Goal: Transaction & Acquisition: Purchase product/service

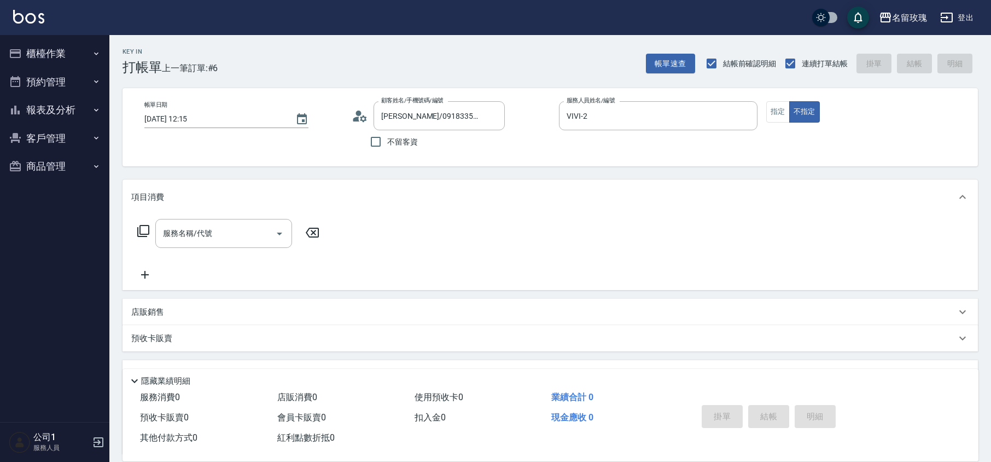
click at [22, 62] on button "櫃檯作業" at bounding box center [54, 53] width 101 height 28
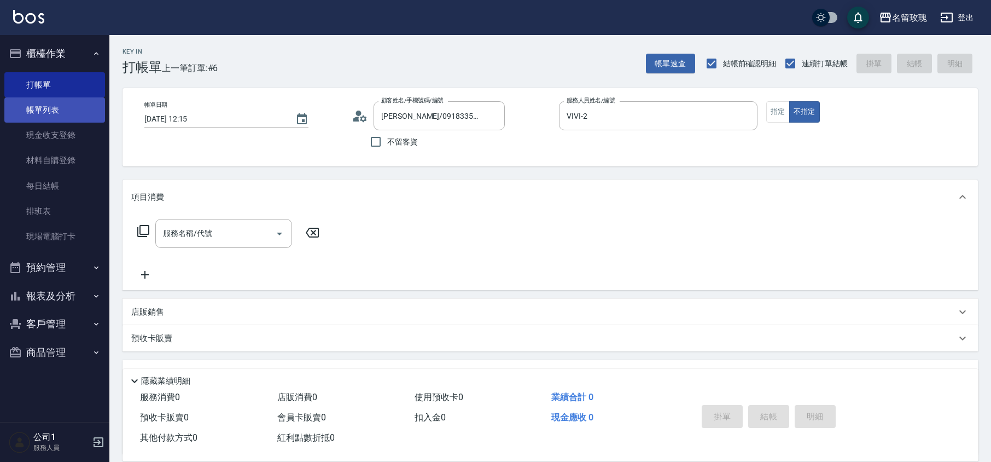
click at [54, 112] on link "帳單列表" at bounding box center [54, 109] width 101 height 25
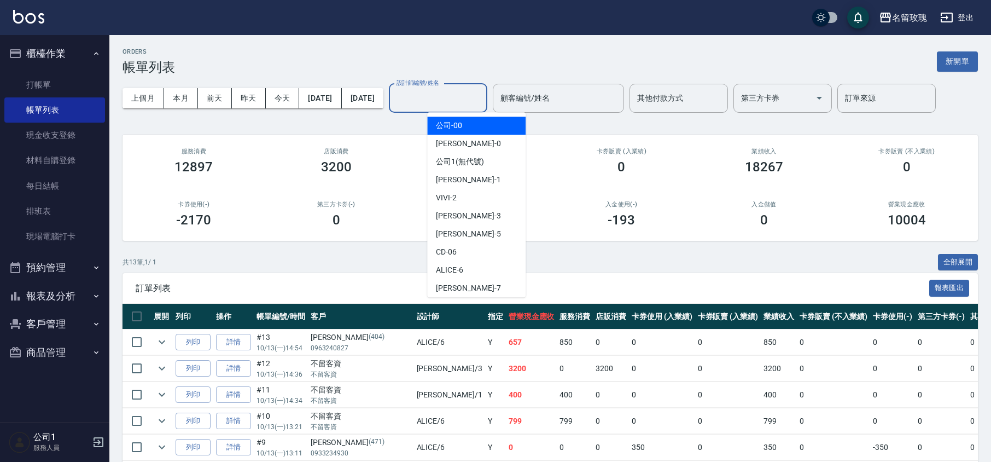
click at [471, 95] on input "設計師編號/姓名" at bounding box center [438, 98] width 89 height 19
click at [469, 193] on div "VIVI -2" at bounding box center [476, 198] width 98 height 18
type input "VIVI-2"
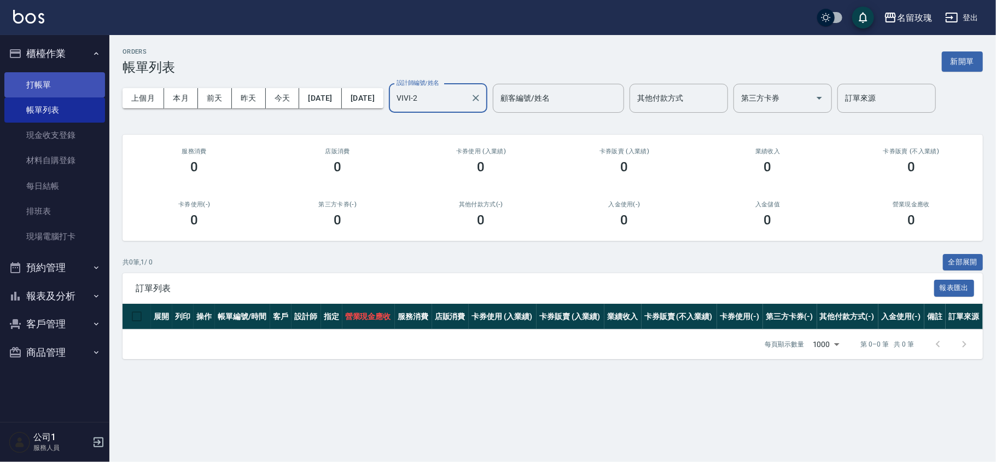
click at [59, 88] on link "打帳單" at bounding box center [54, 84] width 101 height 25
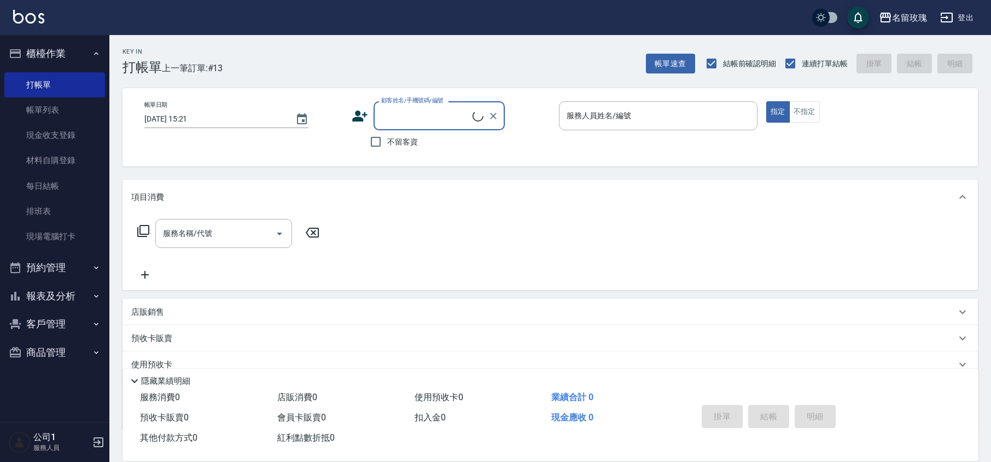
click at [438, 127] on div "顧客姓名/手機號碼/編號" at bounding box center [439, 115] width 131 height 29
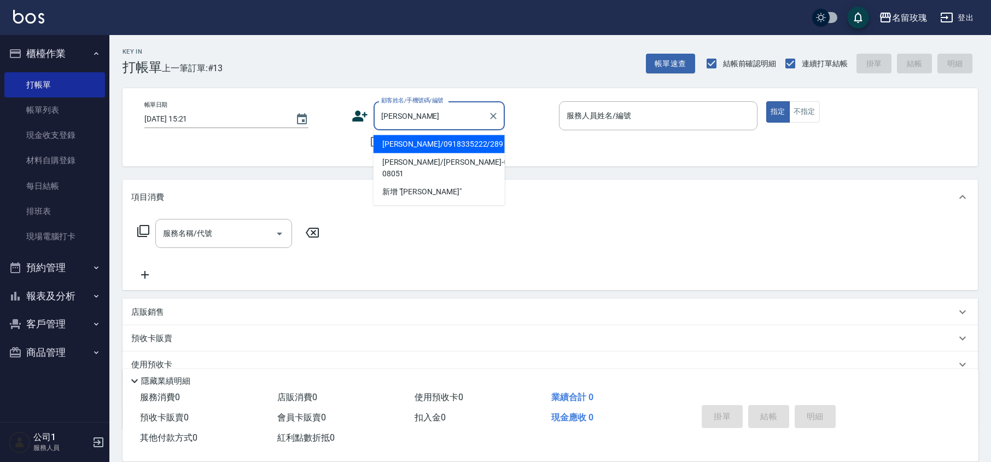
click at [462, 141] on li "[PERSON_NAME]/0918335222/289" at bounding box center [439, 144] width 131 height 18
type input "[PERSON_NAME]/0918335222/289"
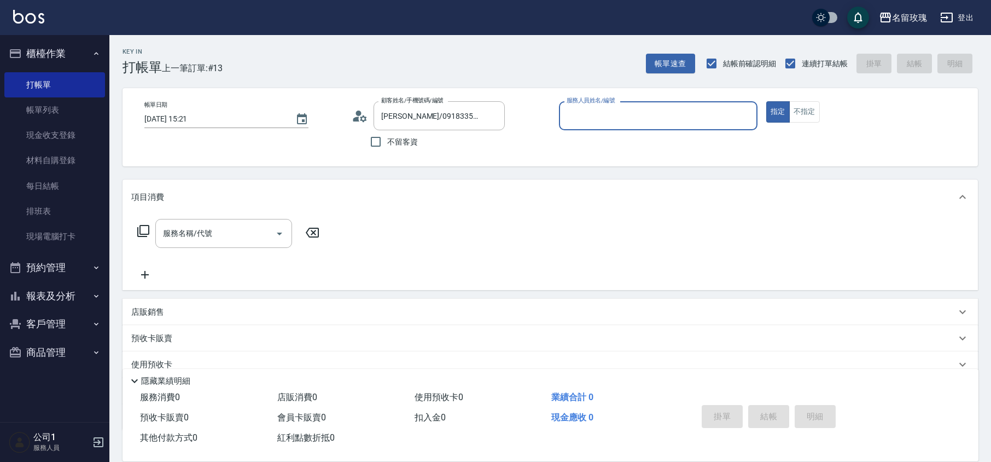
type input "VIVI-2"
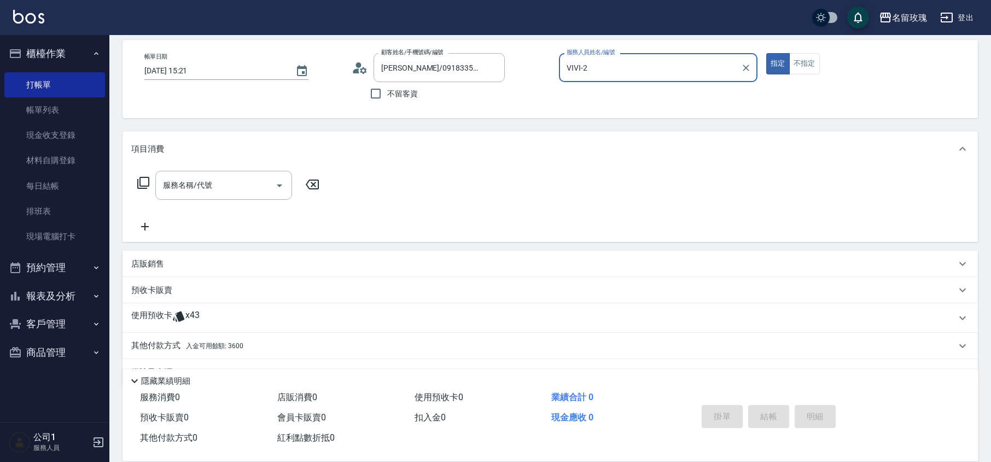
scroll to position [74, 0]
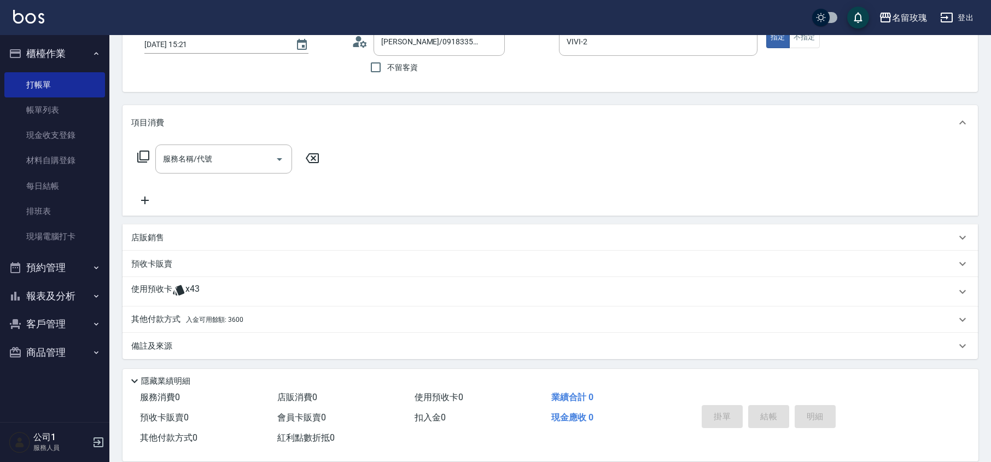
click at [130, 158] on div "服務名稱/代號 服務名稱/代號" at bounding box center [551, 177] width 856 height 75
click at [144, 154] on icon at bounding box center [143, 156] width 13 height 13
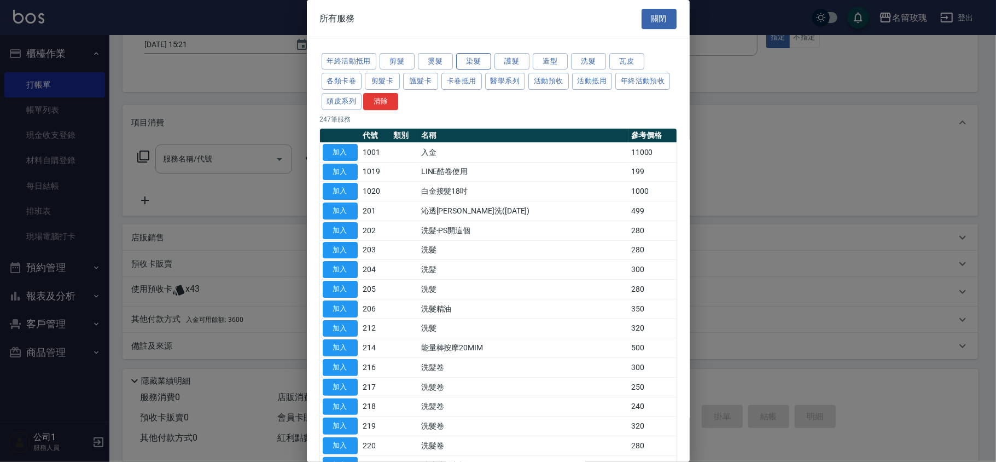
click at [482, 64] on button "染髮" at bounding box center [473, 61] width 35 height 17
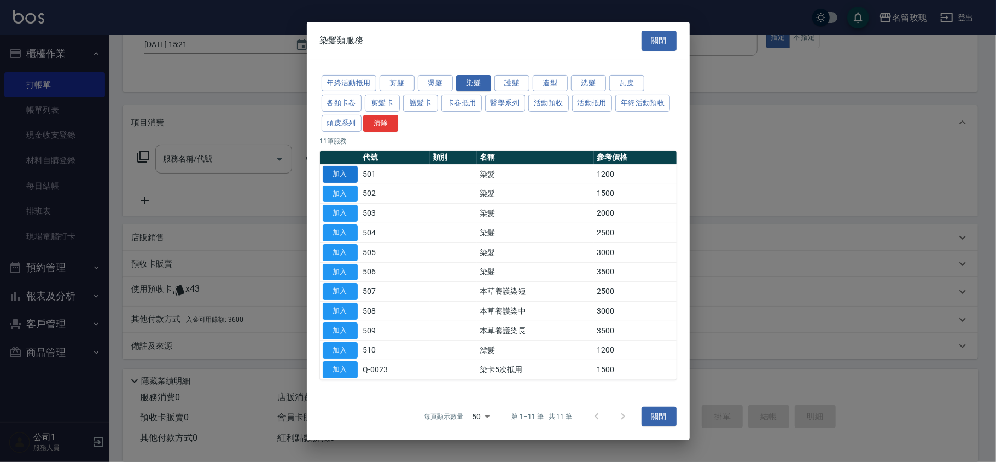
click at [331, 172] on button "加入" at bounding box center [340, 174] width 35 height 17
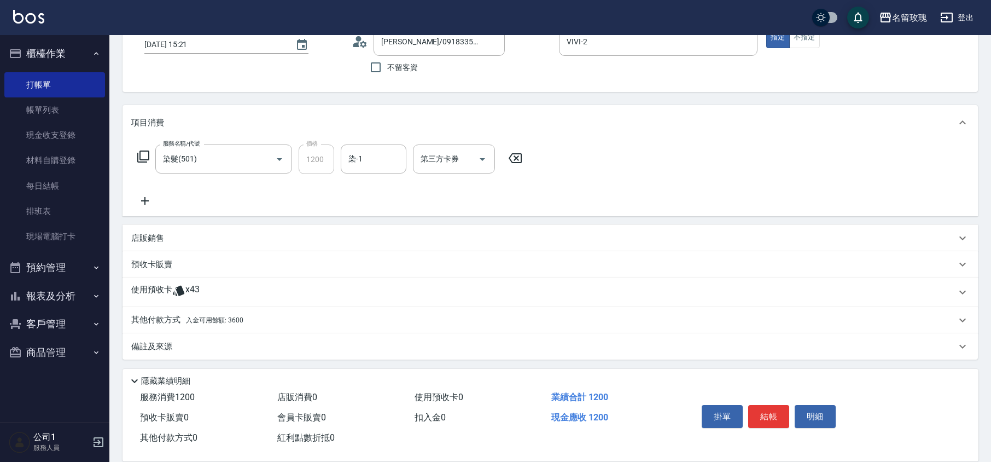
drag, startPoint x: 340, startPoint y: 151, endPoint x: 331, endPoint y: 155, distance: 9.8
click at [335, 153] on div "服務名稱/代號 染髮(501) 服務名稱/代號 價格 1200 價格 染-1 染-1 第三方卡券 第三方卡券" at bounding box center [330, 159] width 398 height 30
click at [231, 154] on input "染髮(501)" at bounding box center [208, 158] width 96 height 19
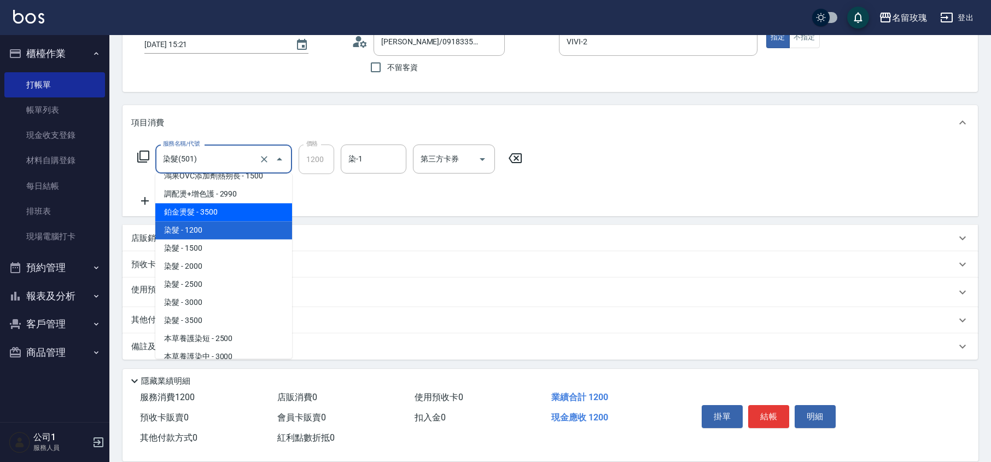
scroll to position [868, 0]
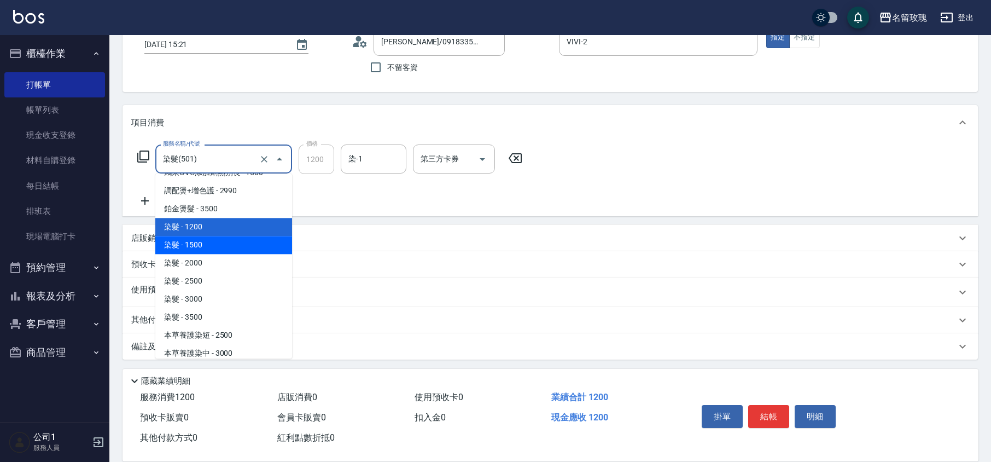
click at [197, 236] on span "染髮 - 1500" at bounding box center [223, 245] width 137 height 18
type input "染髮(502)"
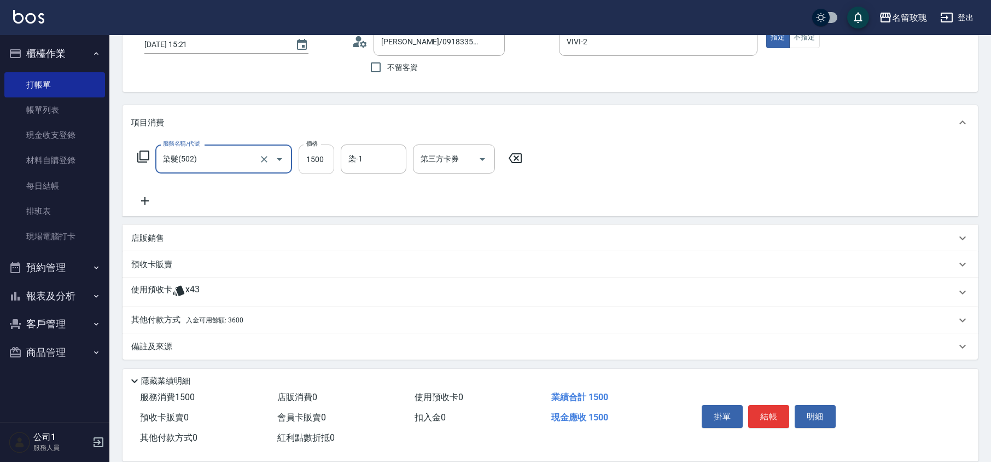
click at [316, 163] on input "1500" at bounding box center [317, 159] width 36 height 30
click at [313, 165] on input "1500" at bounding box center [317, 159] width 36 height 30
click at [315, 164] on input "1500" at bounding box center [317, 159] width 36 height 30
click at [320, 160] on input "1500" at bounding box center [317, 159] width 36 height 30
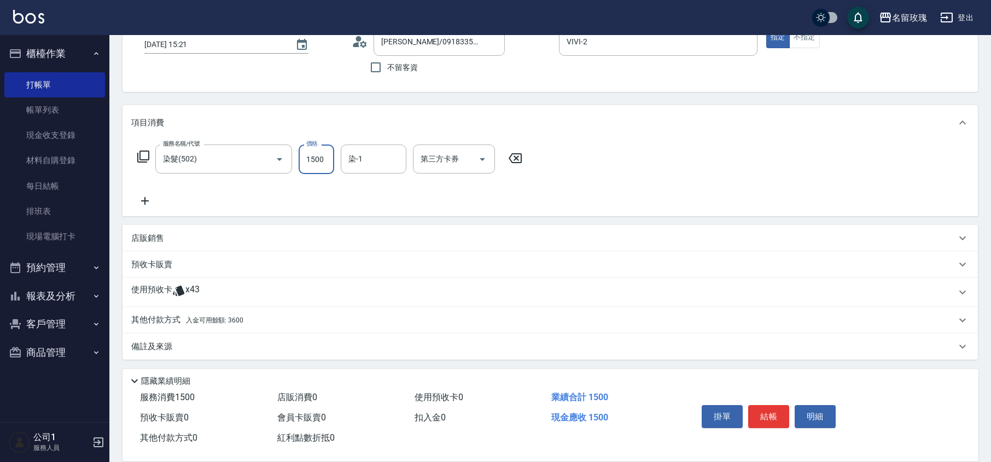
click at [313, 160] on input "1500" at bounding box center [317, 159] width 36 height 30
type input "1000"
click at [348, 153] on div "染-1 染-1" at bounding box center [374, 158] width 66 height 29
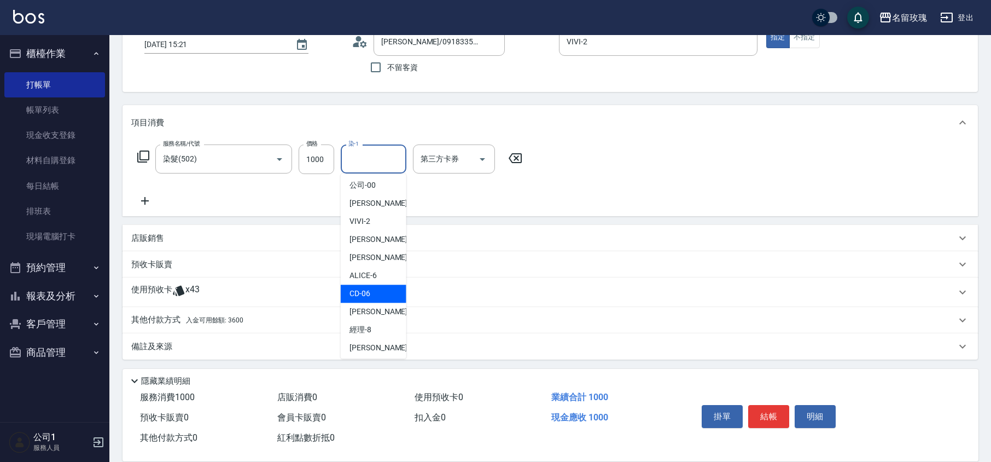
scroll to position [73, 0]
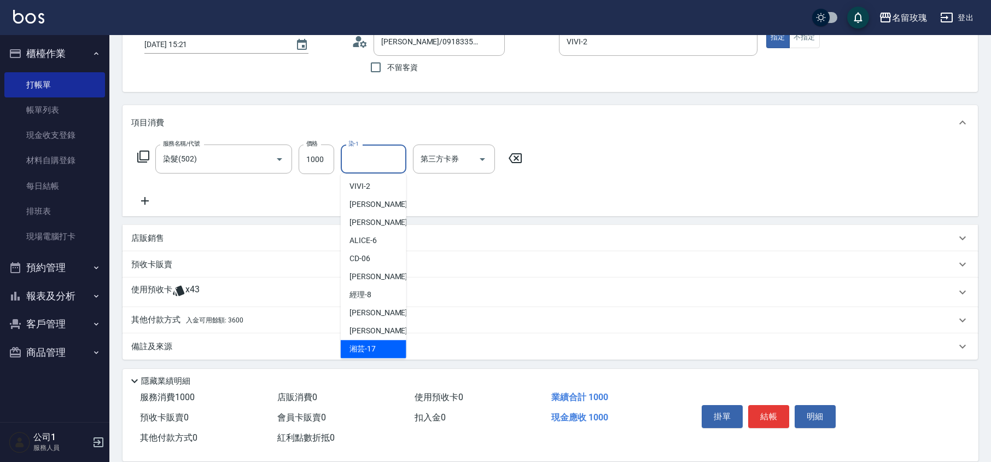
click at [365, 354] on span "湘芸 -17" at bounding box center [363, 348] width 26 height 11
type input "湘芸-17"
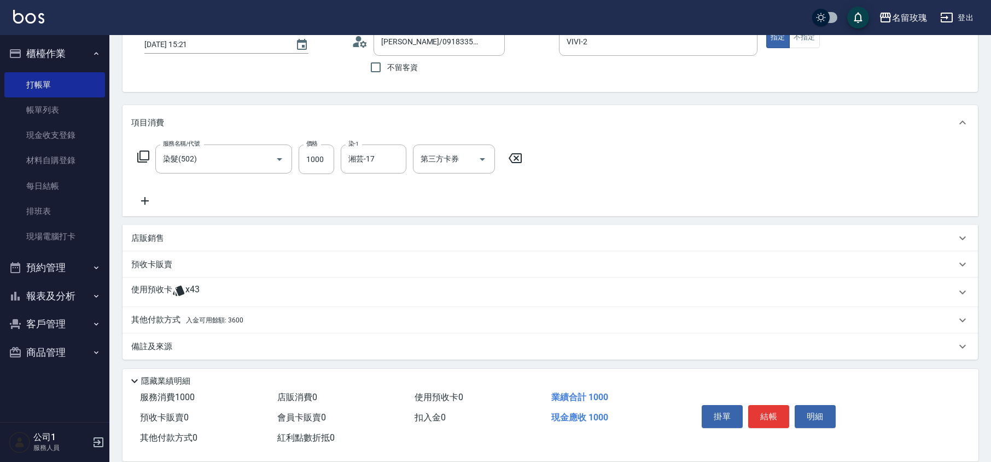
click at [185, 292] on span "x43" at bounding box center [192, 292] width 14 height 16
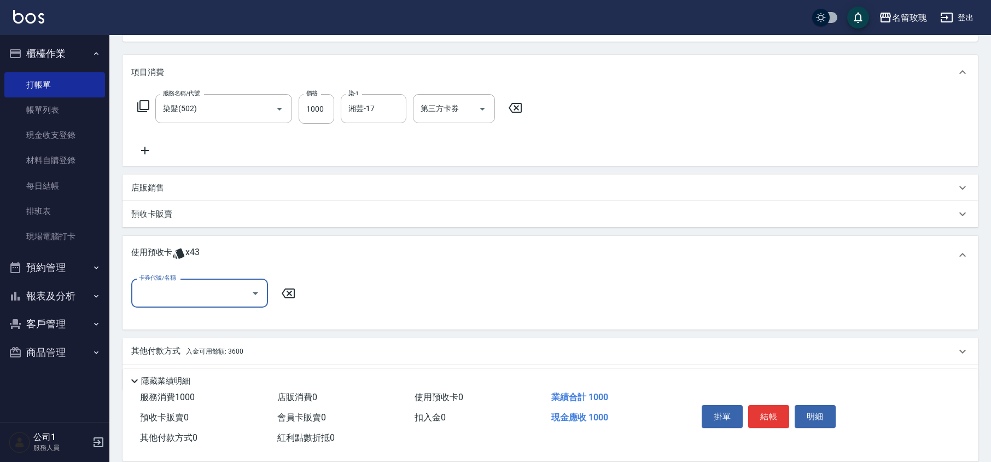
scroll to position [156, 0]
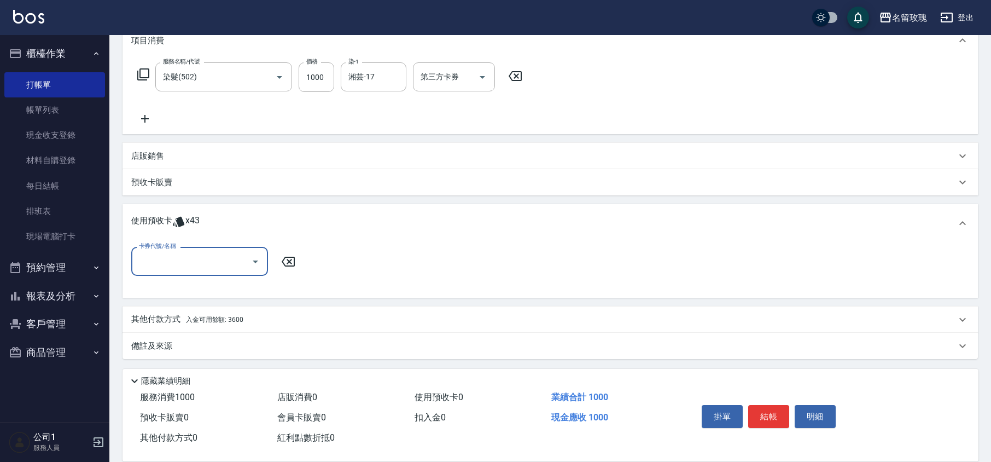
click at [186, 258] on input "卡券代號/名稱" at bounding box center [191, 261] width 111 height 19
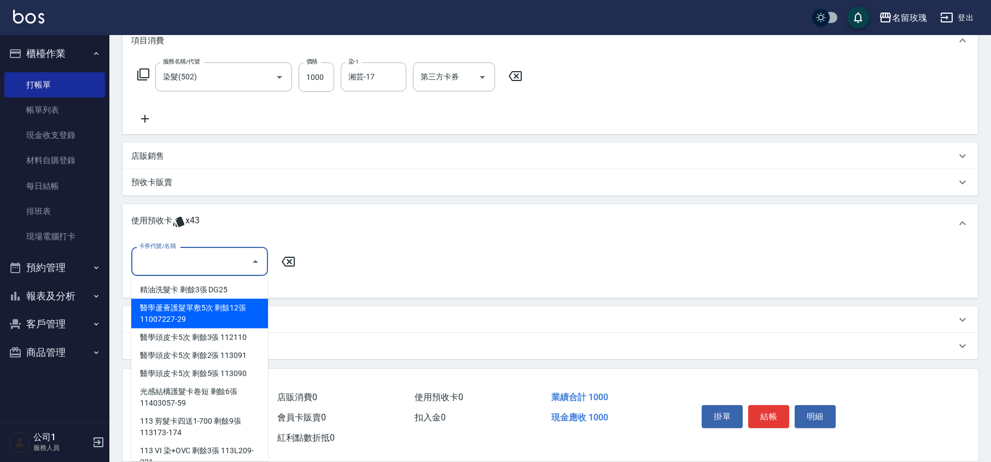
drag, startPoint x: 197, startPoint y: 324, endPoint x: 191, endPoint y: 323, distance: 5.6
click at [196, 324] on div "醫學蘆薈護髮單敷5次 剩餘12張 11007227-29" at bounding box center [199, 314] width 137 height 30
type input "醫學蘆薈護髮單敷5次 11007227-29"
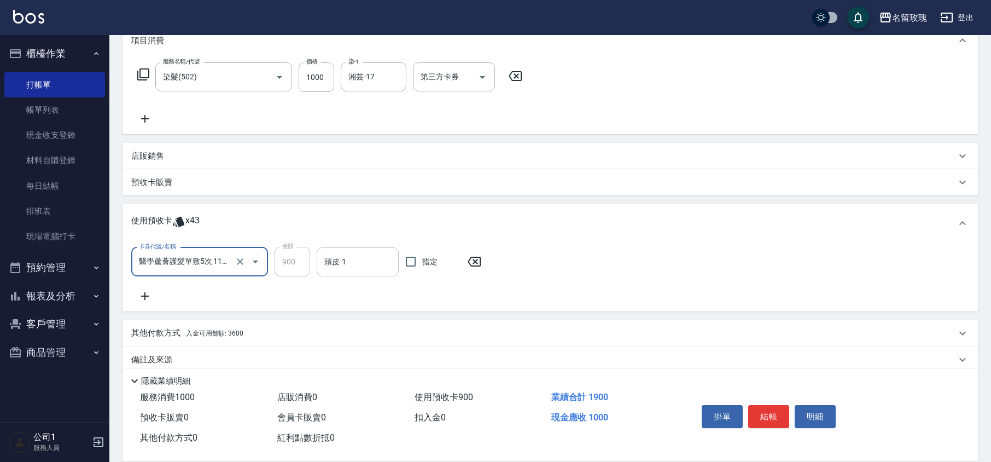
click at [356, 266] on input "頭皮-1" at bounding box center [358, 261] width 72 height 19
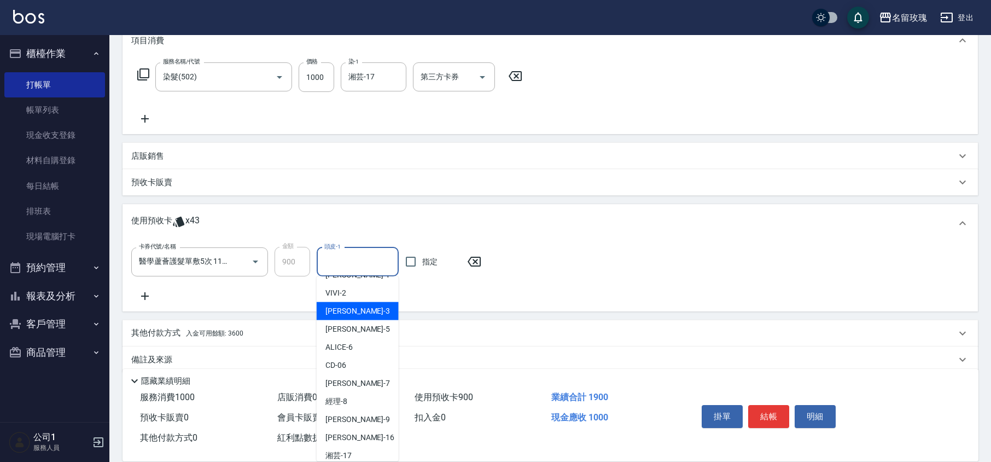
scroll to position [204, 0]
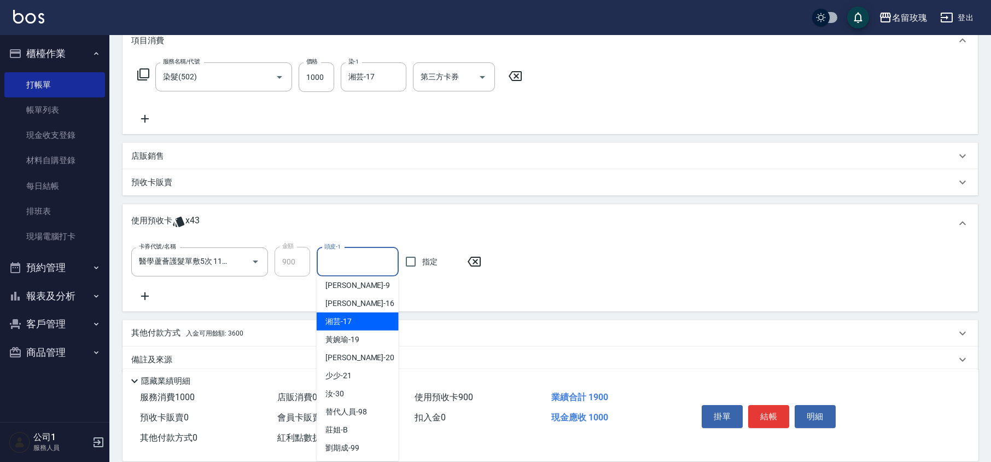
click at [342, 326] on div "湘芸 -17" at bounding box center [358, 321] width 82 height 18
type input "湘芸-17"
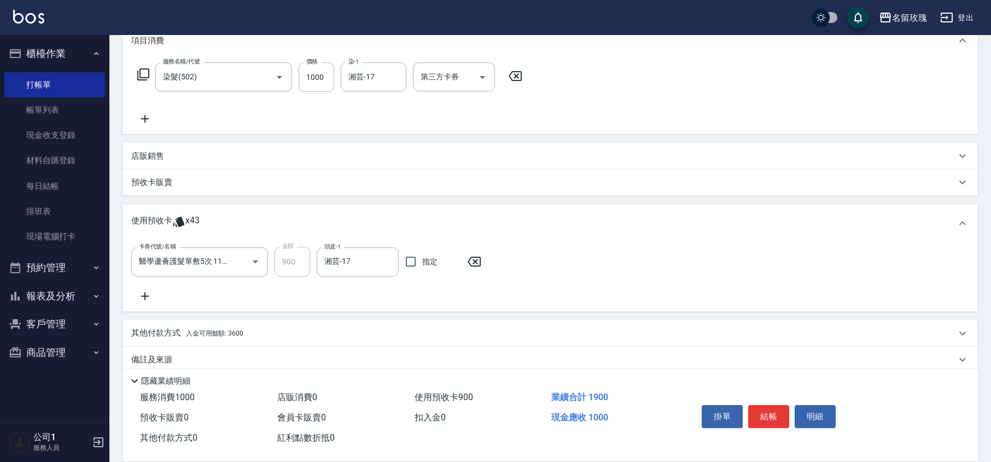
click at [143, 289] on icon at bounding box center [144, 295] width 27 height 13
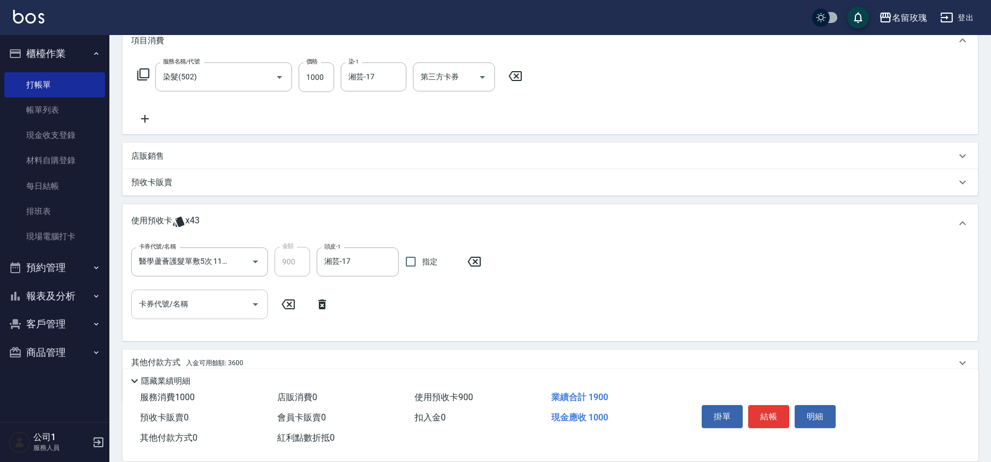
click at [168, 302] on input "卡券代號/名稱" at bounding box center [191, 303] width 111 height 19
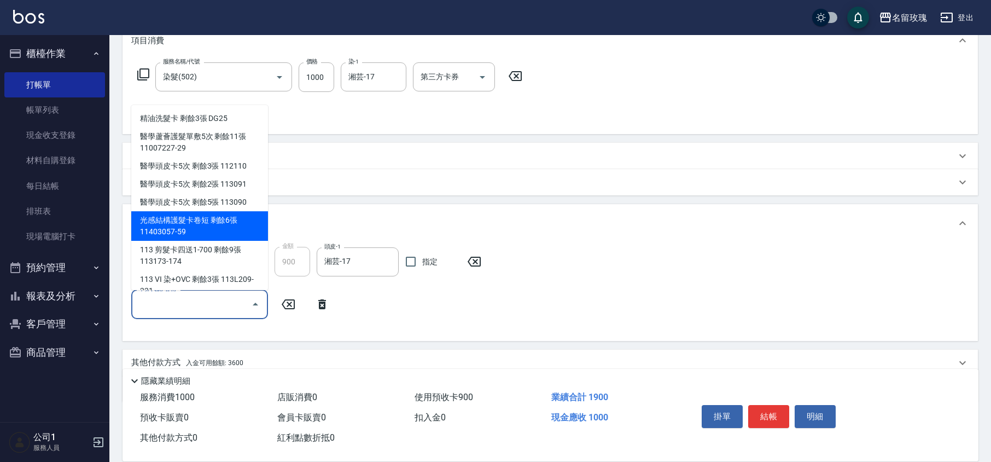
click at [196, 234] on div "光感結構護髮卡卷短 剩餘6張 11403057-59" at bounding box center [199, 226] width 137 height 30
type input "光感結構護髮卡卷短 11403057-59"
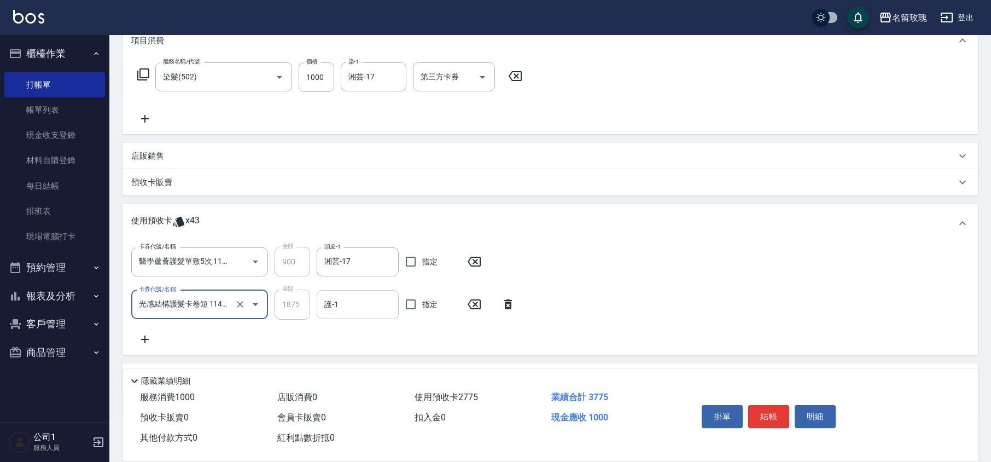
click at [336, 309] on input "護-1" at bounding box center [358, 304] width 72 height 19
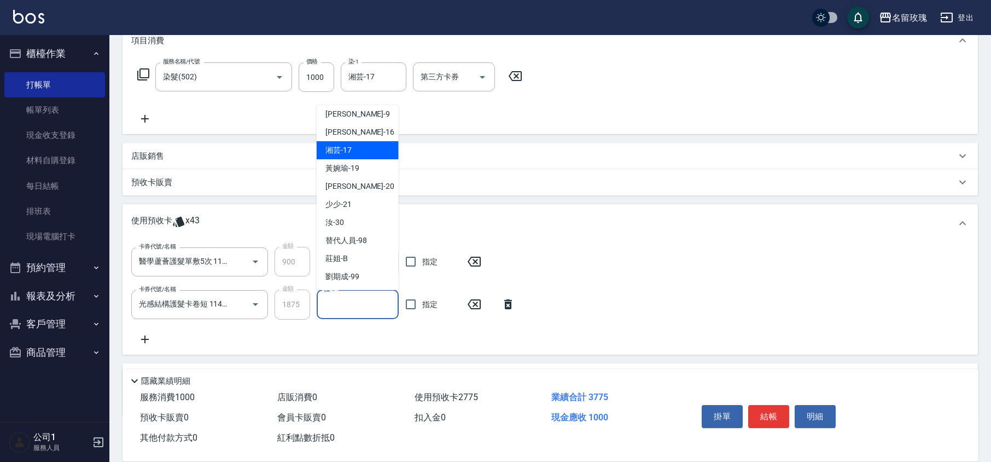
click at [365, 154] on div "湘芸 -17" at bounding box center [358, 150] width 82 height 18
type input "湘芸-17"
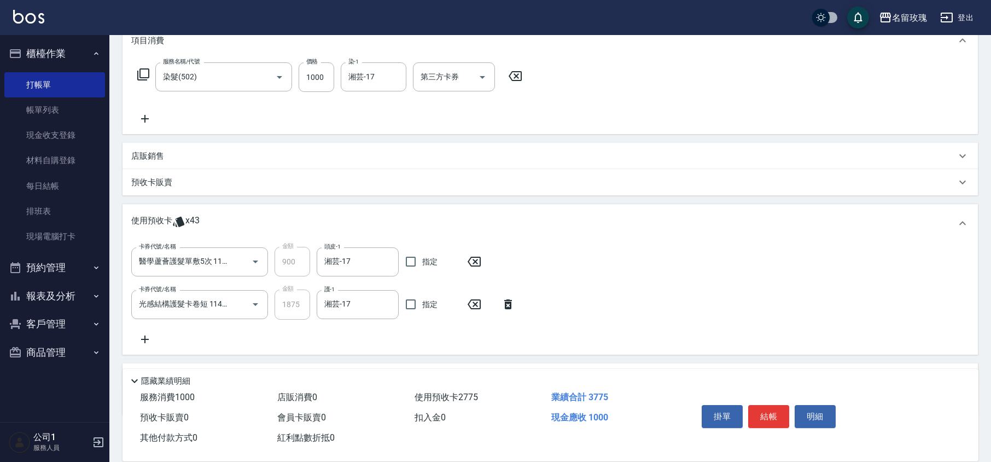
click at [154, 338] on icon at bounding box center [144, 339] width 27 height 13
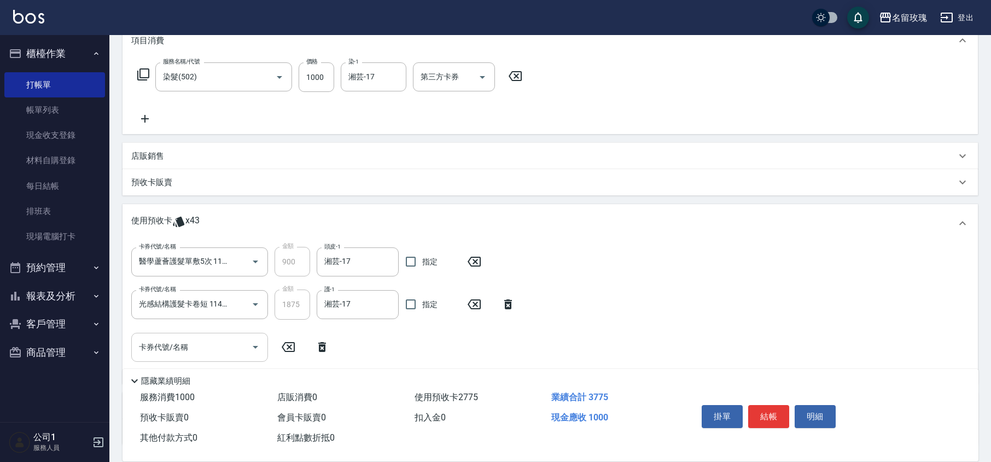
click at [176, 338] on div "卡券代號/名稱 卡券代號/名稱" at bounding box center [199, 347] width 137 height 29
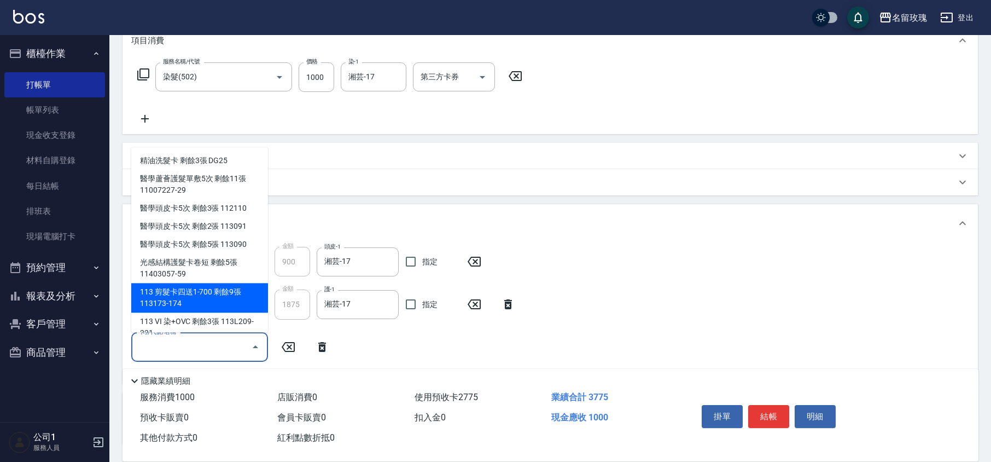
scroll to position [14, 0]
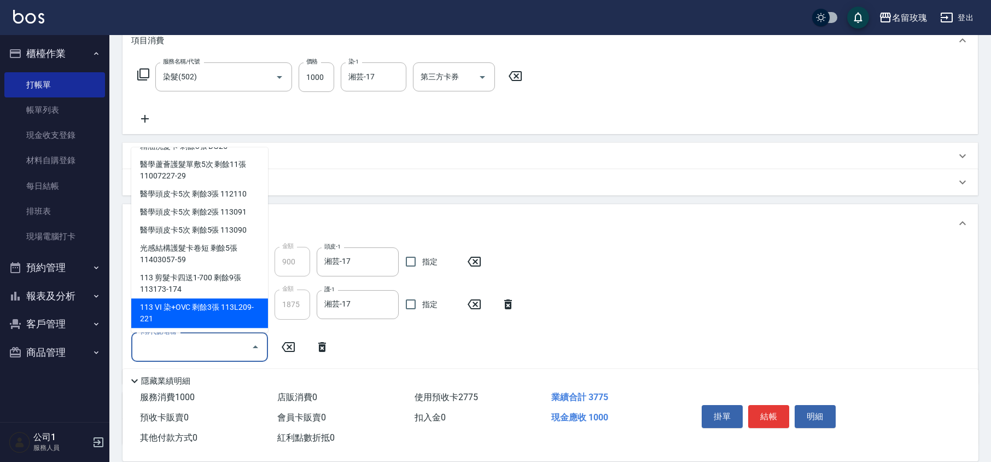
click at [199, 311] on div "113 VI 染+OVC 剩餘3張 113L209-221" at bounding box center [199, 314] width 137 height 30
type input "113 VI 染+OVC 113L209-221"
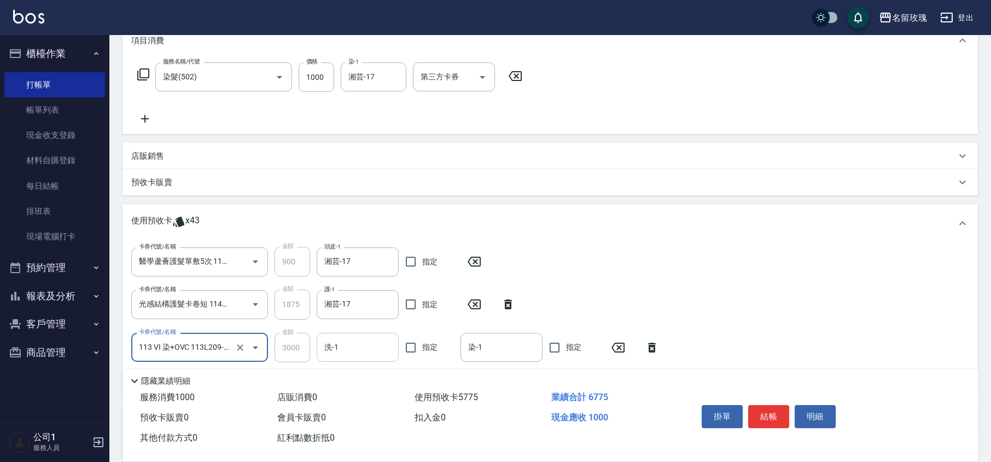
click at [369, 338] on input "洗-1" at bounding box center [358, 347] width 72 height 19
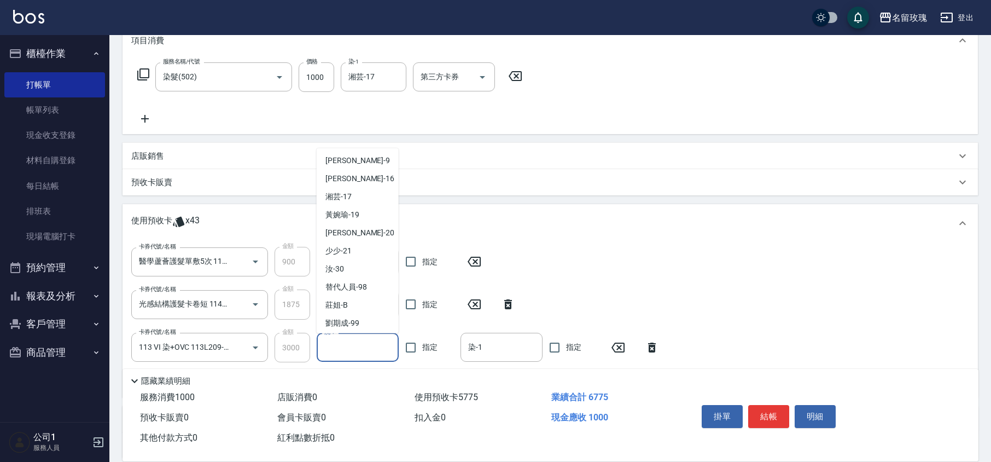
scroll to position [204, 0]
click at [342, 194] on span "湘芸 -17" at bounding box center [338, 193] width 26 height 11
type input "湘芸-17"
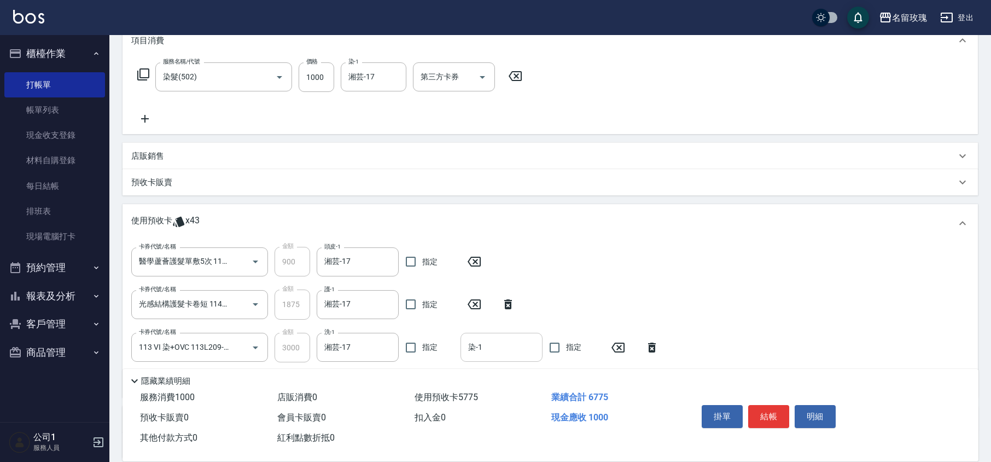
click at [478, 353] on input "染-1" at bounding box center [502, 347] width 72 height 19
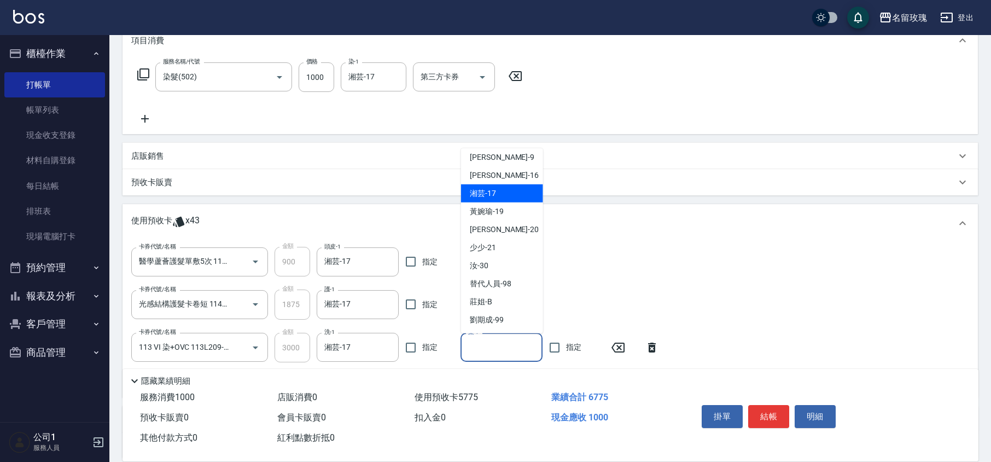
click at [489, 186] on div "湘芸 -17" at bounding box center [502, 193] width 82 height 18
type input "湘芸-17"
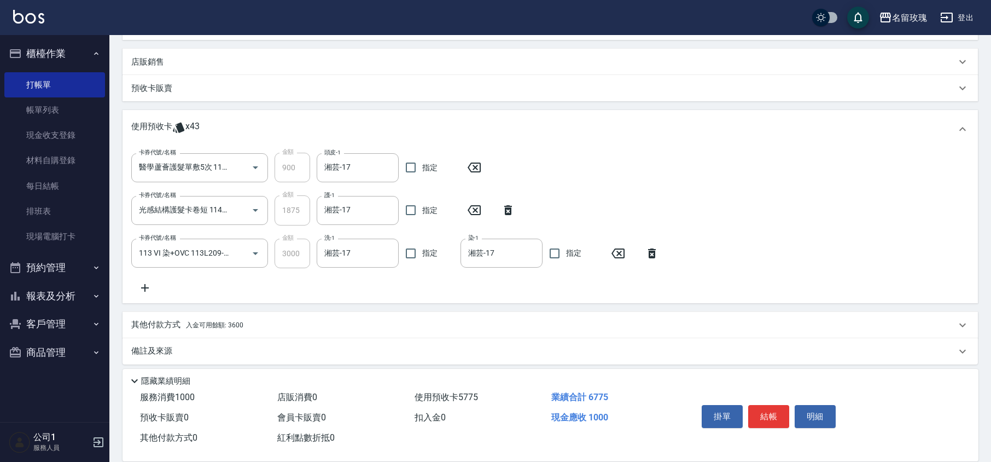
scroll to position [256, 0]
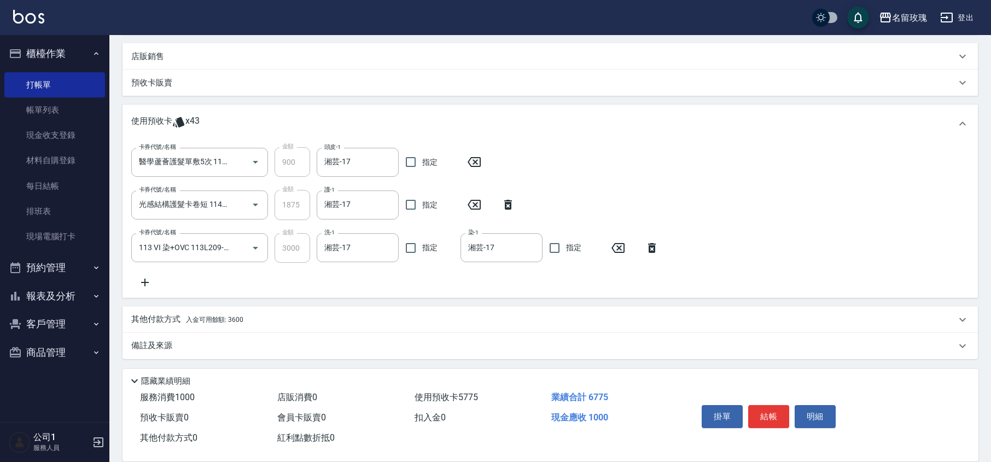
click at [191, 319] on span "入金可用餘額: 3600" at bounding box center [214, 320] width 57 height 8
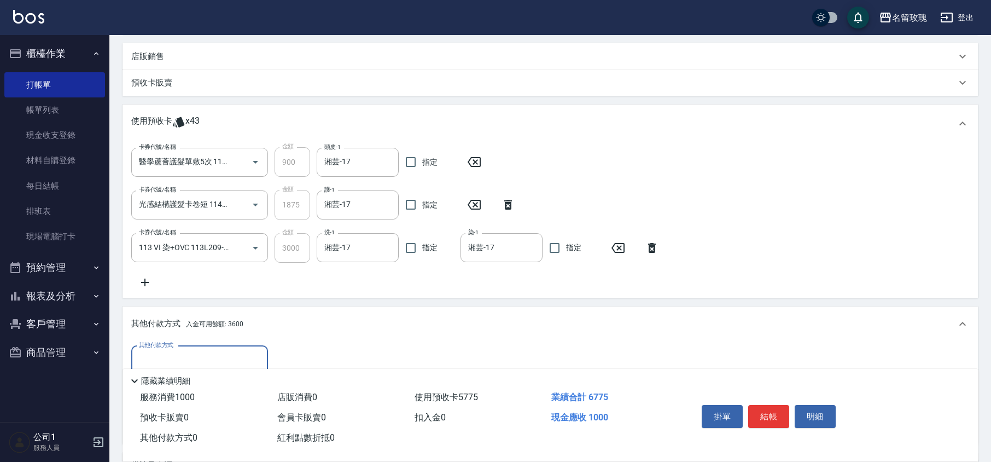
scroll to position [375, 0]
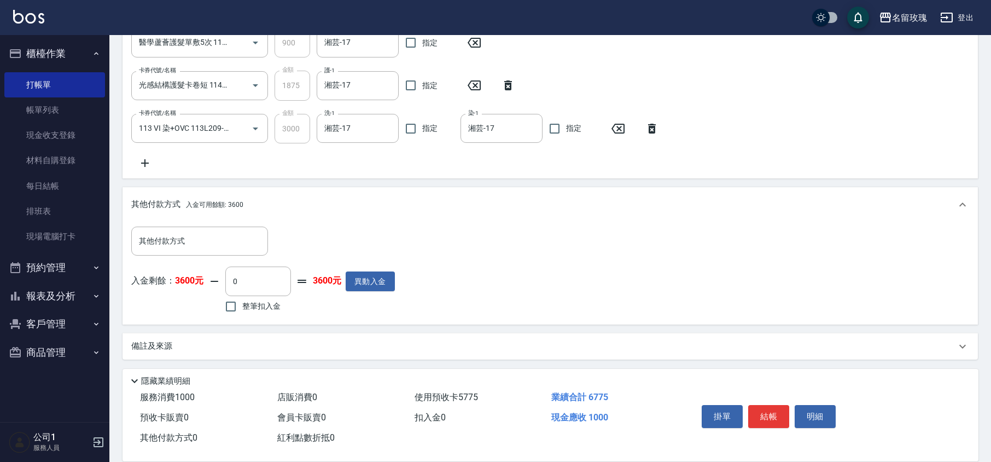
click at [243, 304] on span "整筆扣入金" at bounding box center [261, 305] width 38 height 11
click at [242, 304] on input "整筆扣入金" at bounding box center [230, 306] width 23 height 23
checkbox input "true"
type input "1000"
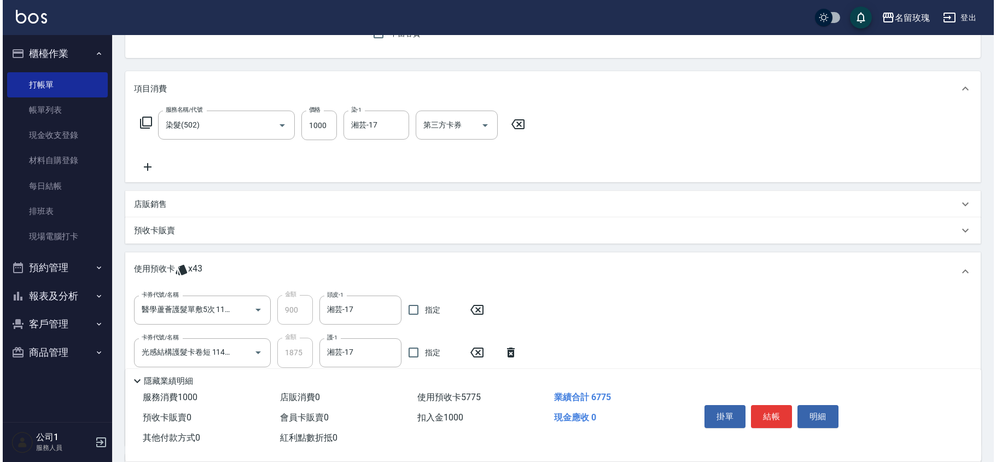
scroll to position [146, 0]
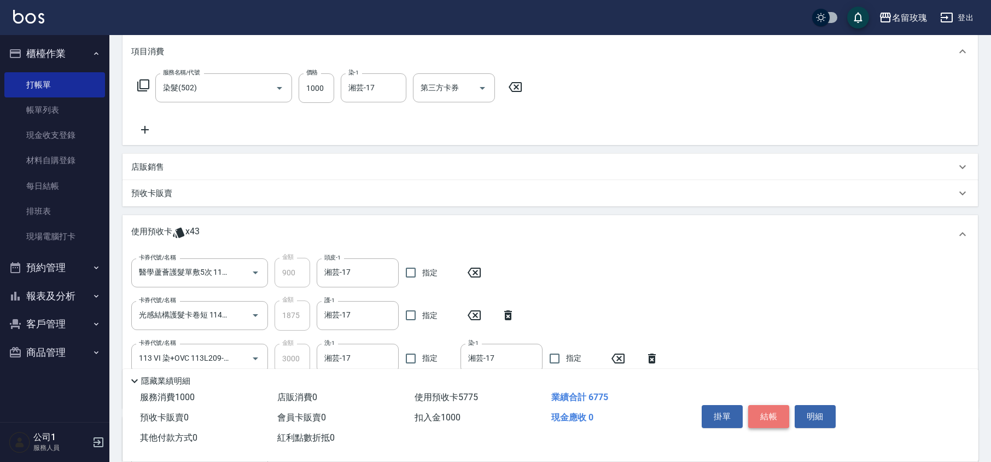
click at [757, 410] on button "結帳" at bounding box center [768, 416] width 41 height 23
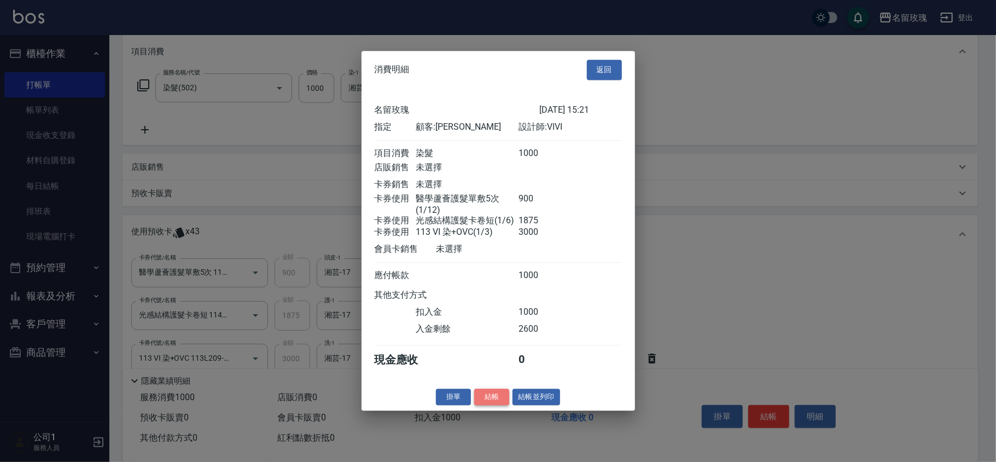
click at [493, 405] on button "結帳" at bounding box center [491, 396] width 35 height 17
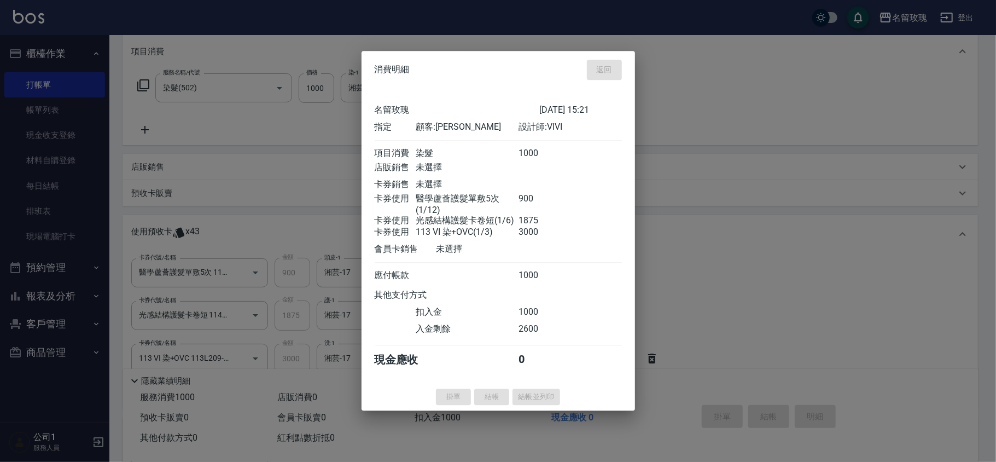
type input "[DATE] 15:23"
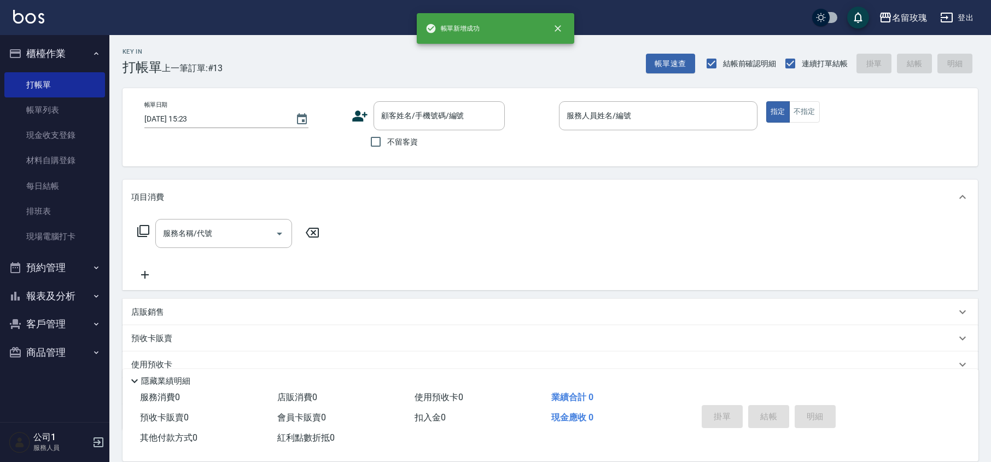
scroll to position [0, 0]
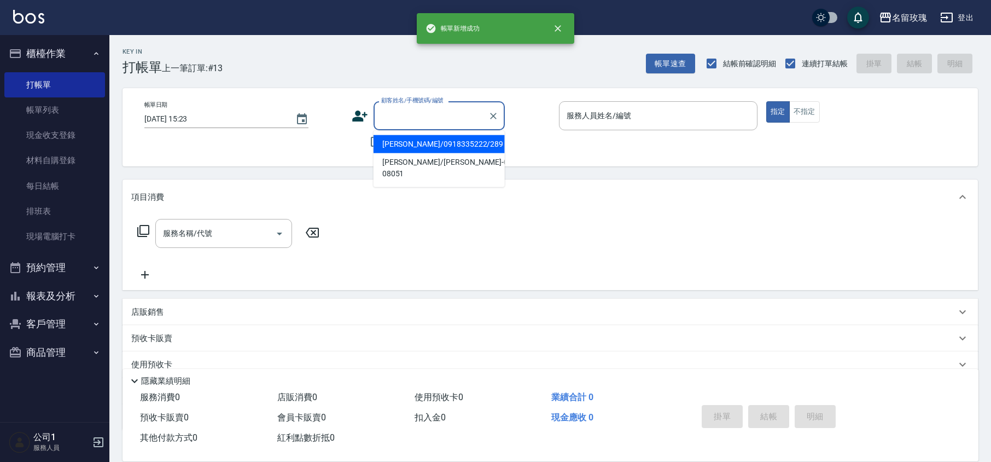
click at [418, 121] on input "顧客姓名/手機號碼/編號" at bounding box center [431, 115] width 105 height 19
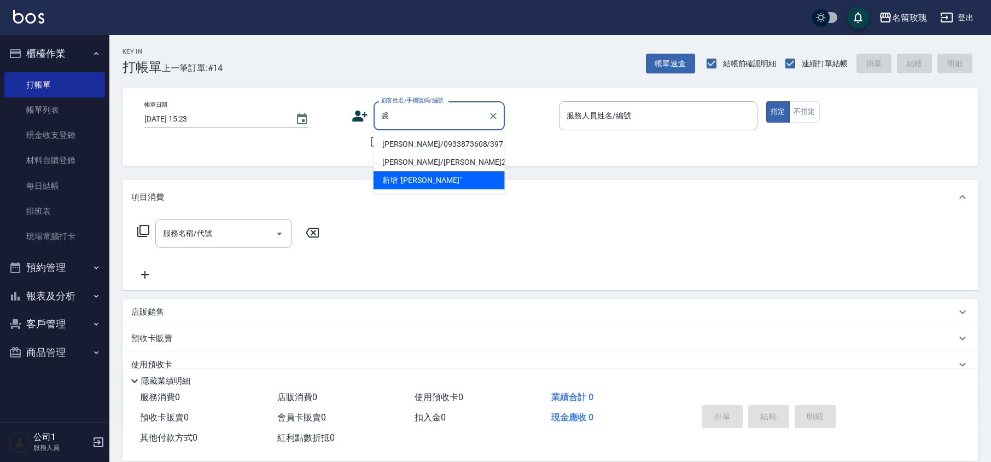
click at [433, 142] on li "[PERSON_NAME]/0933873608/397" at bounding box center [439, 144] width 131 height 18
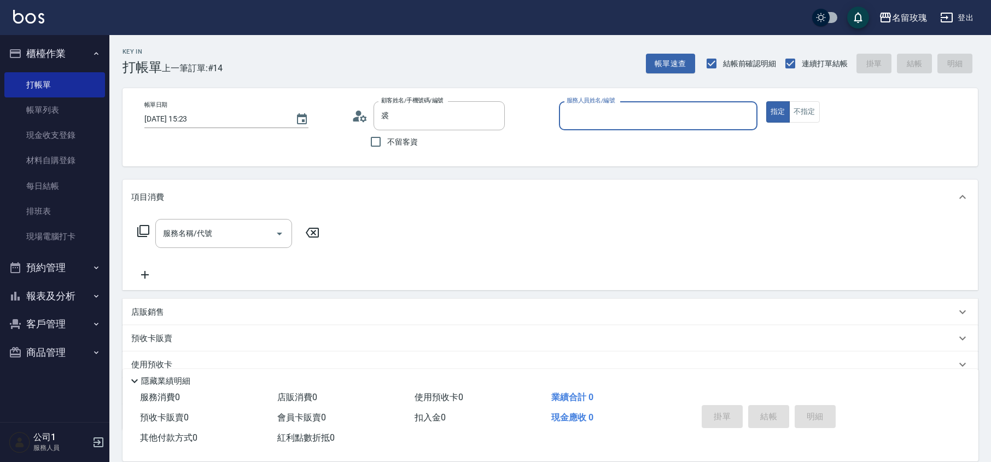
type input "[PERSON_NAME]/0933873608/397"
type input "VIVI-2"
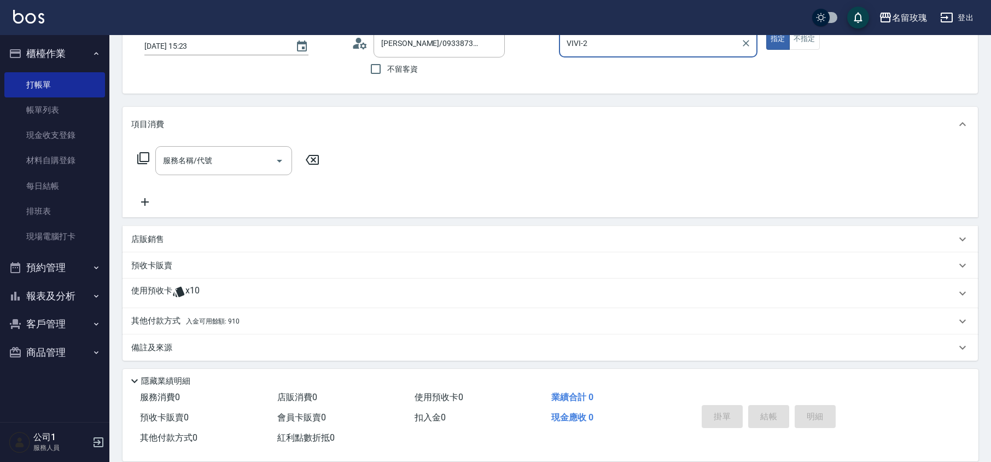
scroll to position [74, 0]
click at [223, 289] on div "使用預收卡 x10" at bounding box center [543, 291] width 825 height 16
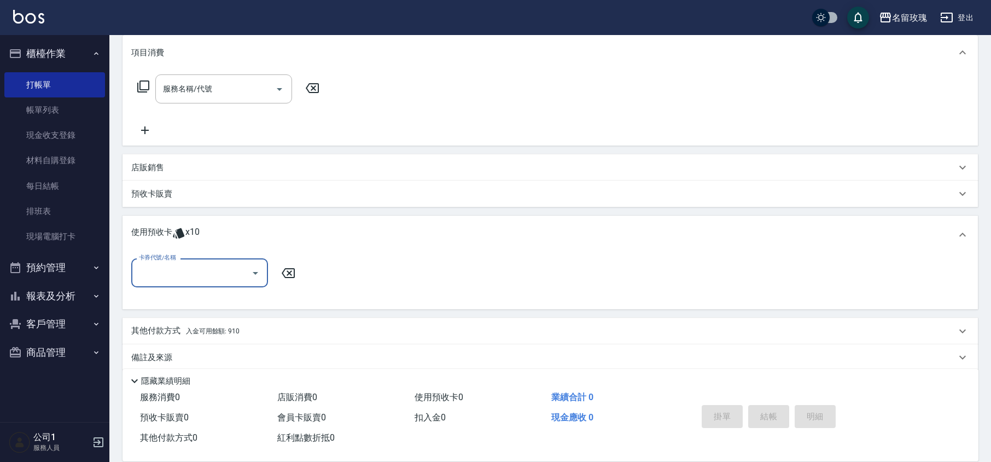
scroll to position [156, 0]
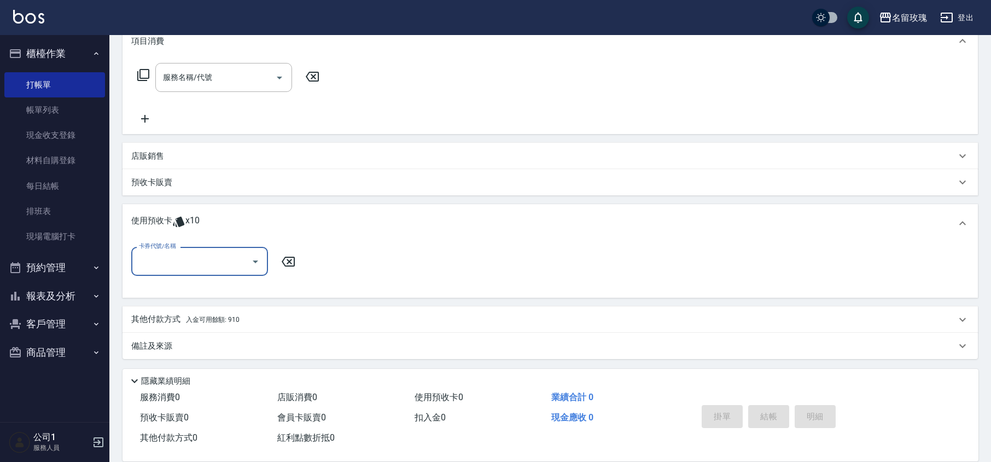
drag, startPoint x: 190, startPoint y: 251, endPoint x: 195, endPoint y: 261, distance: 11.8
click at [191, 252] on div "卡券代號/名稱" at bounding box center [199, 261] width 137 height 29
click at [180, 294] on div "精油洗髮卡 剩餘9張 DH34" at bounding box center [199, 289] width 137 height 18
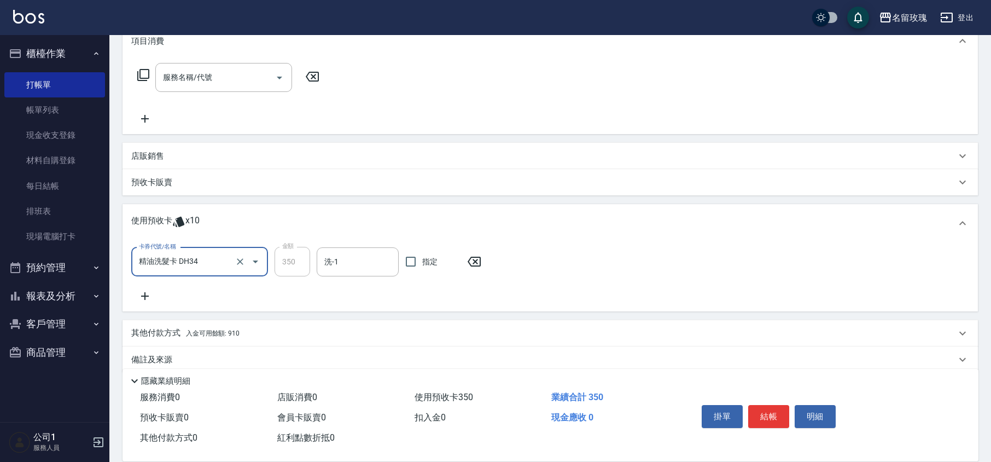
click at [194, 274] on div "精油洗髮卡 DH34 卡券代號/名稱" at bounding box center [199, 261] width 137 height 29
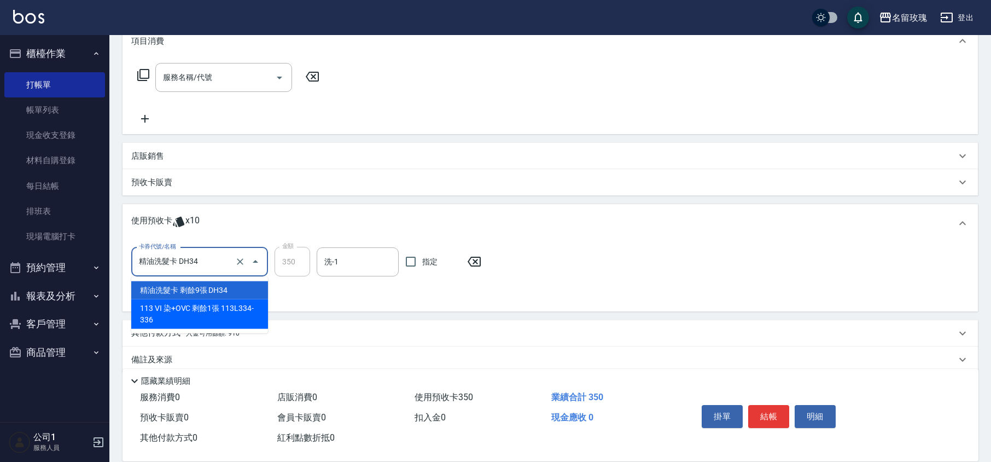
click at [199, 313] on div "113 VI 染+OVC 剩餘1張 113L334-336" at bounding box center [199, 314] width 137 height 30
type input "113 VI 染+OVC 113L334-336"
type input "3000"
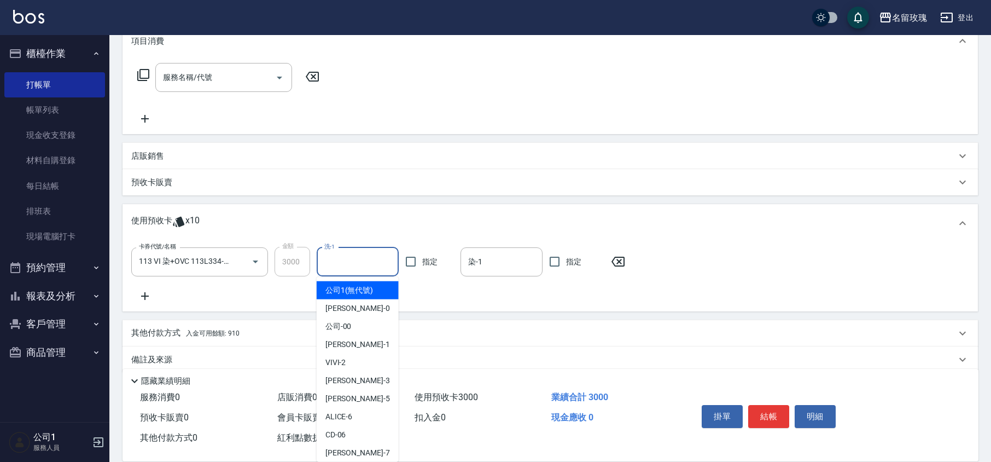
click at [364, 266] on input "洗-1" at bounding box center [358, 261] width 72 height 19
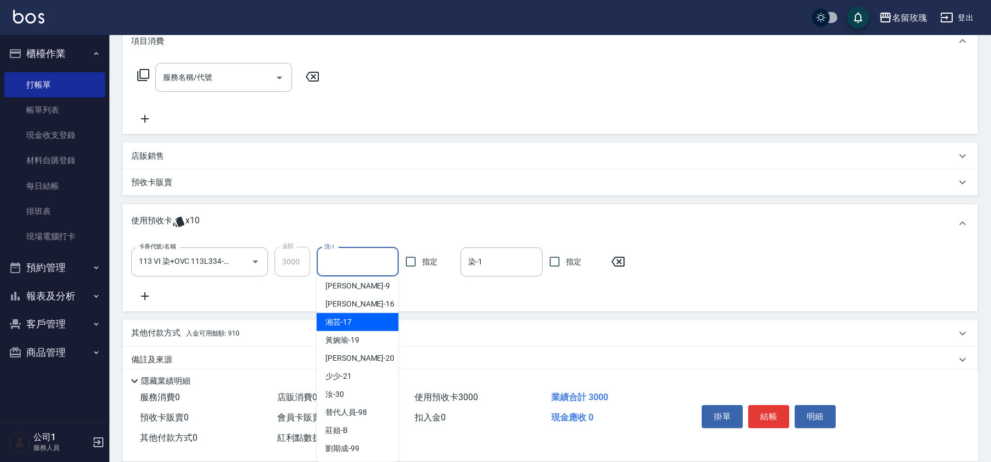
click at [338, 324] on span "湘芸 -17" at bounding box center [338, 321] width 26 height 11
type input "湘芸-17"
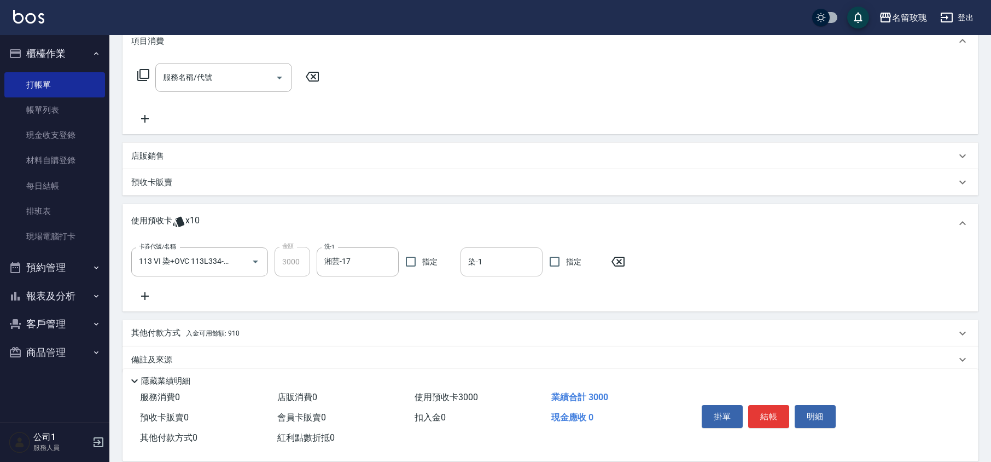
click at [497, 268] on input "染-1" at bounding box center [502, 261] width 72 height 19
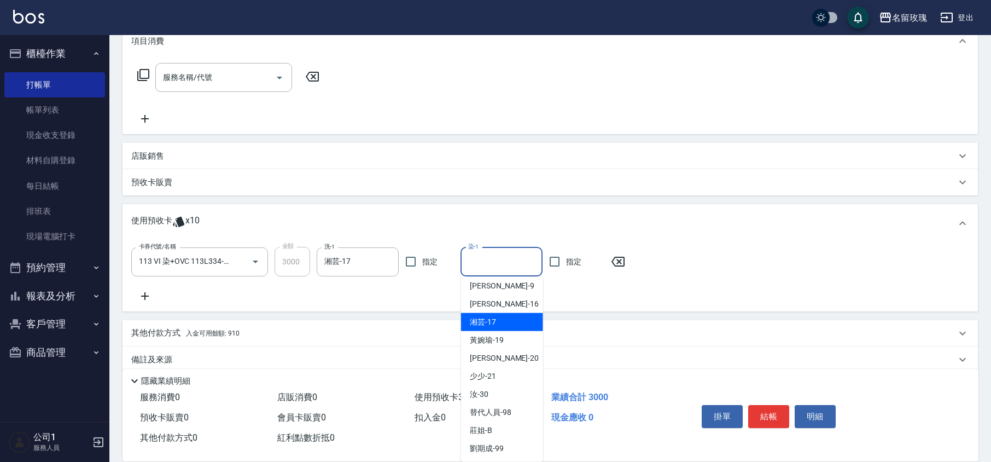
click at [496, 316] on div "湘芸 -17" at bounding box center [502, 322] width 82 height 18
type input "湘芸-17"
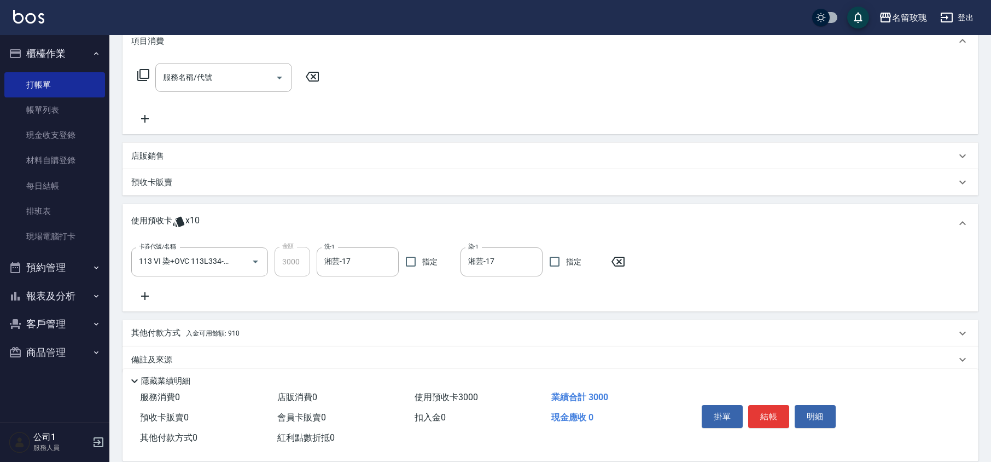
click at [151, 300] on icon at bounding box center [144, 295] width 27 height 13
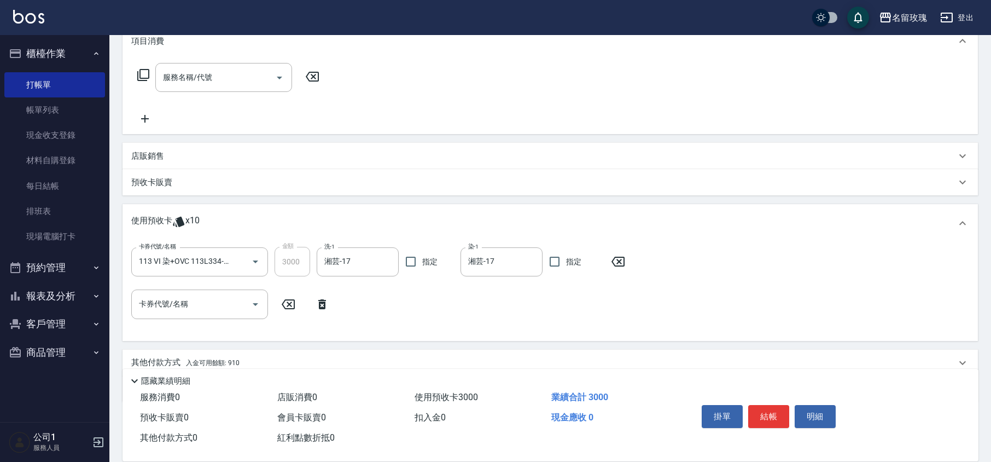
click at [316, 303] on icon at bounding box center [322, 304] width 27 height 13
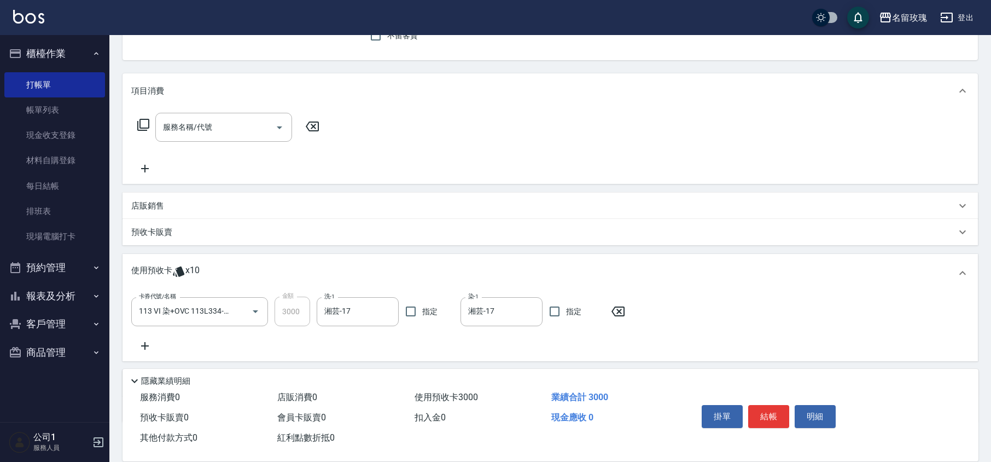
scroll to position [83, 0]
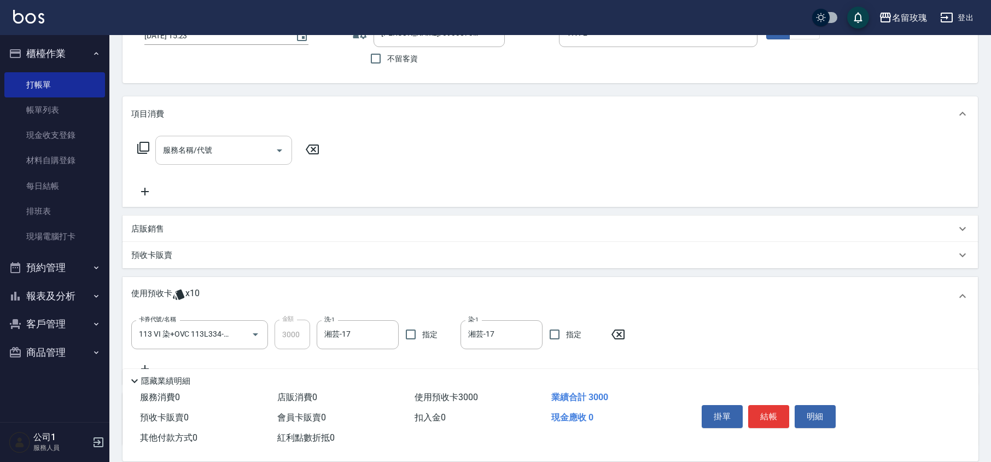
click at [174, 141] on div "服務名稱/代號 服務名稱/代號" at bounding box center [223, 150] width 137 height 29
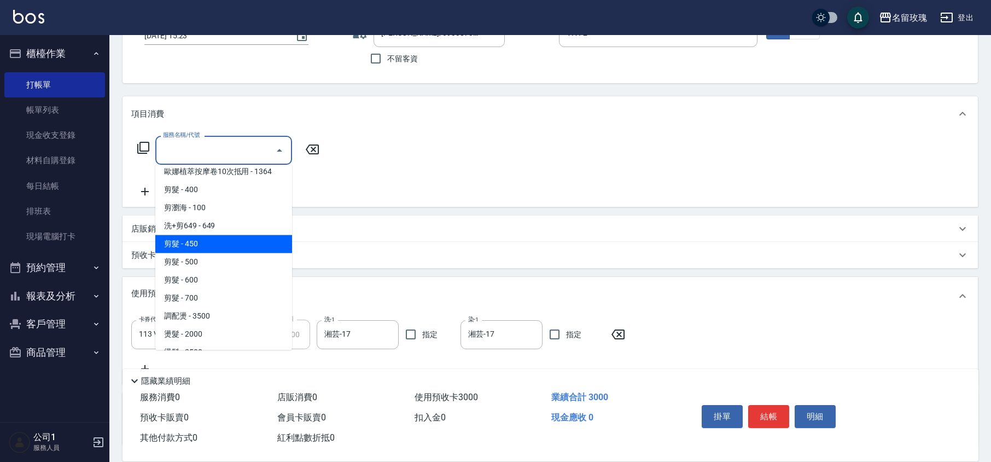
scroll to position [583, 0]
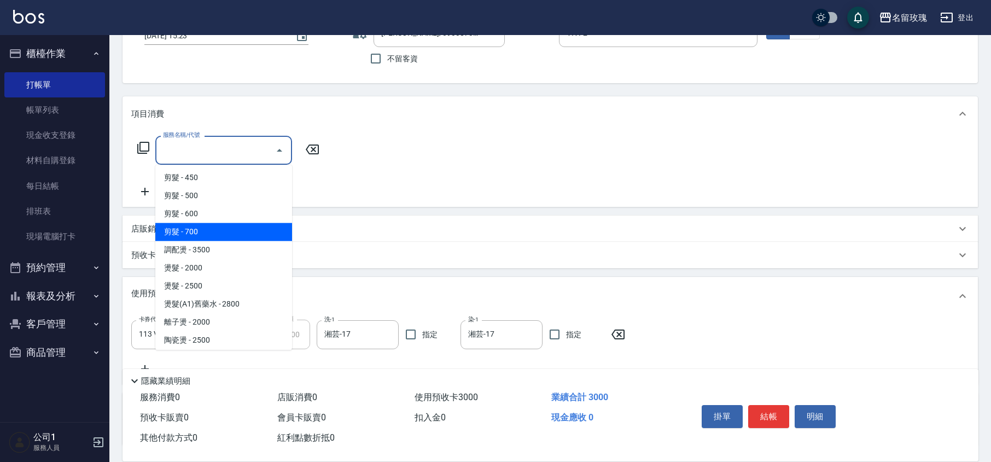
click at [206, 223] on span "剪髮 - 700" at bounding box center [223, 232] width 137 height 18
type input "剪髮(307)"
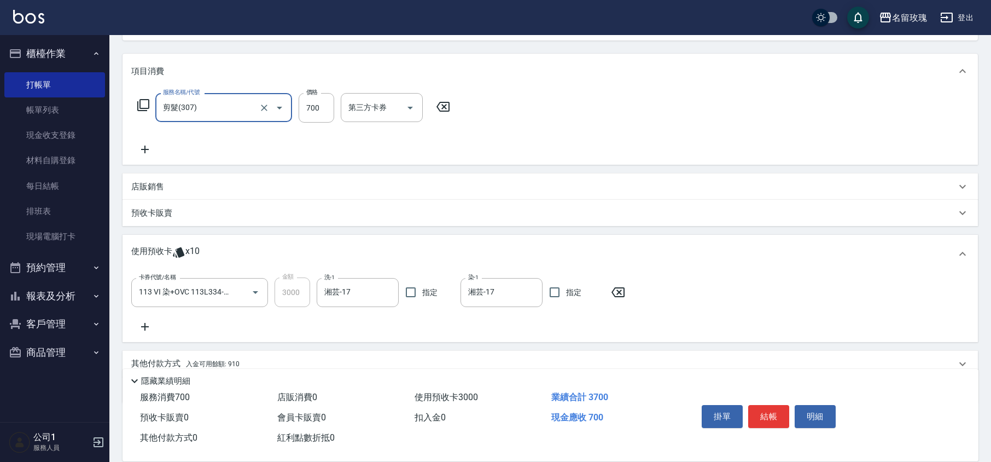
scroll to position [171, 0]
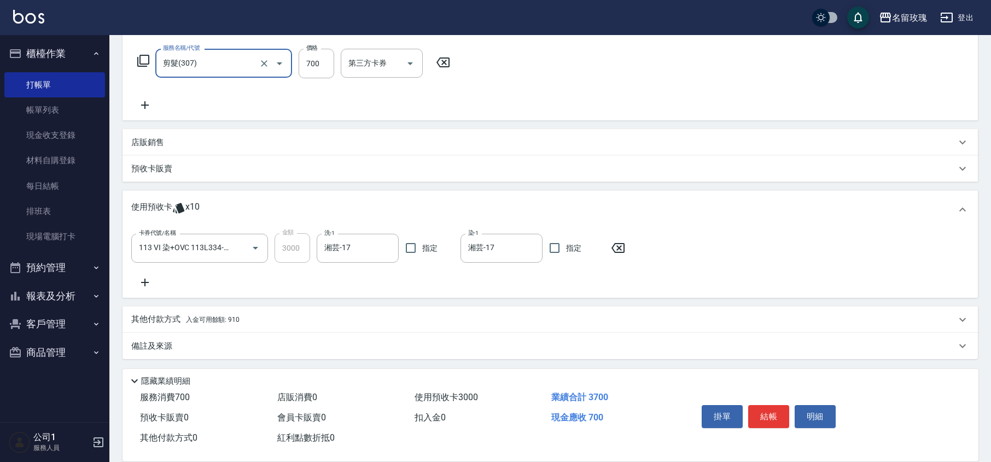
click at [243, 322] on div "其他付款方式 入金可用餘額: 910" at bounding box center [543, 319] width 825 height 12
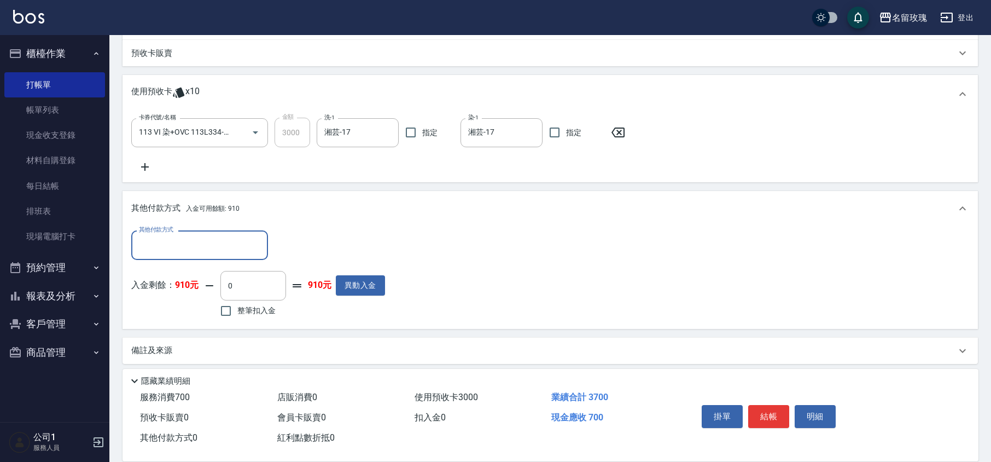
scroll to position [290, 0]
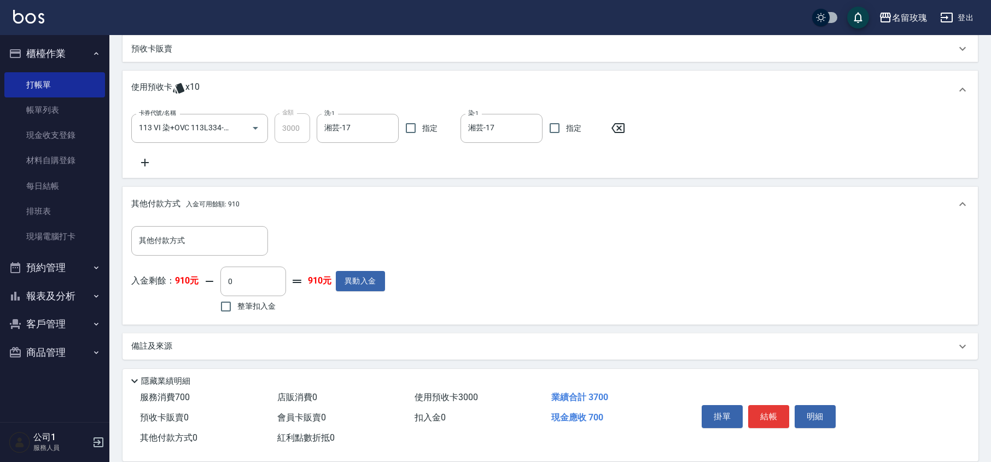
click at [241, 305] on span "整筆扣入金" at bounding box center [256, 305] width 38 height 11
click at [237, 305] on input "整筆扣入金" at bounding box center [225, 306] width 23 height 23
checkbox input "true"
type input "700"
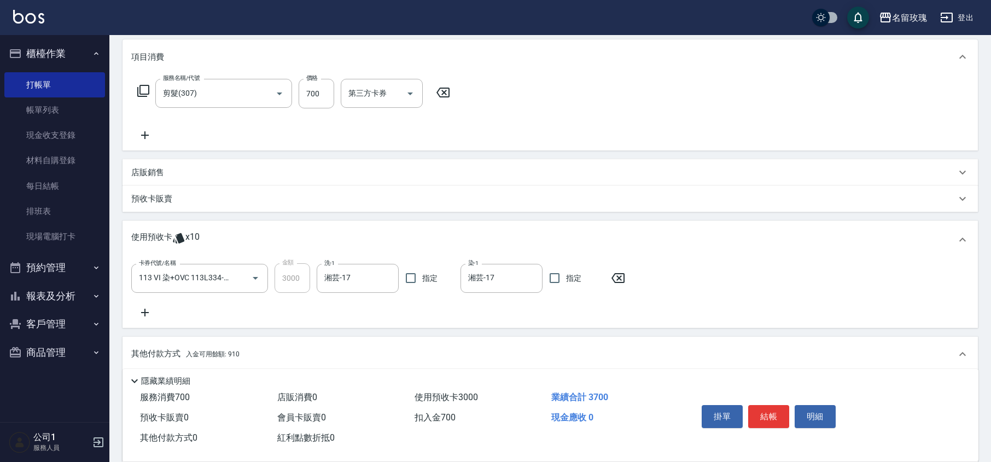
scroll to position [0, 0]
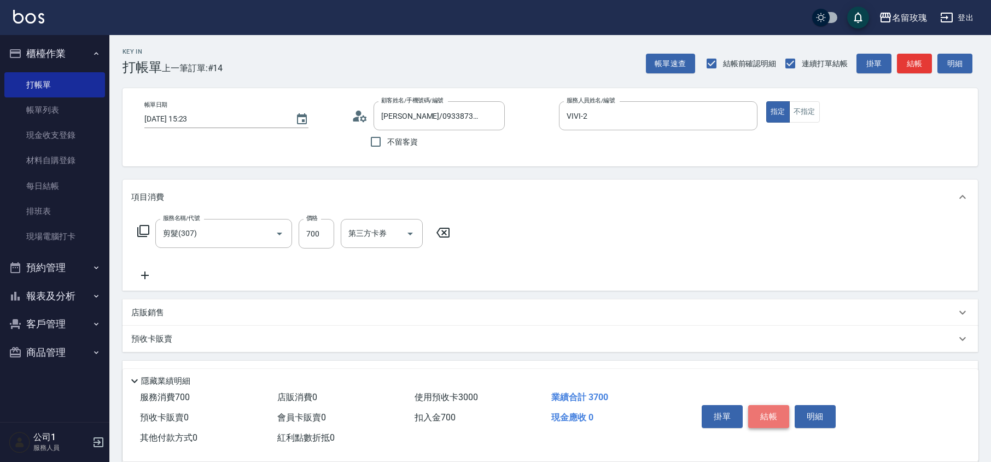
click at [771, 411] on button "結帳" at bounding box center [768, 416] width 41 height 23
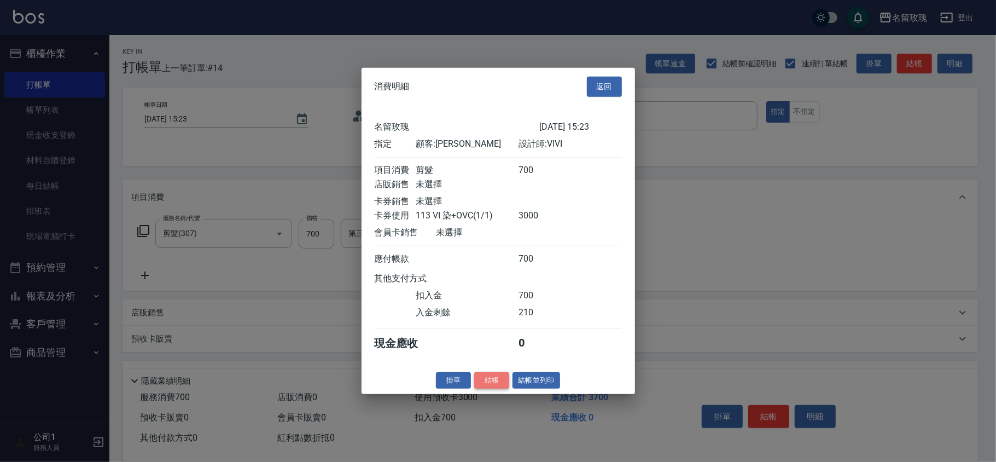
click at [489, 383] on button "結帳" at bounding box center [491, 379] width 35 height 17
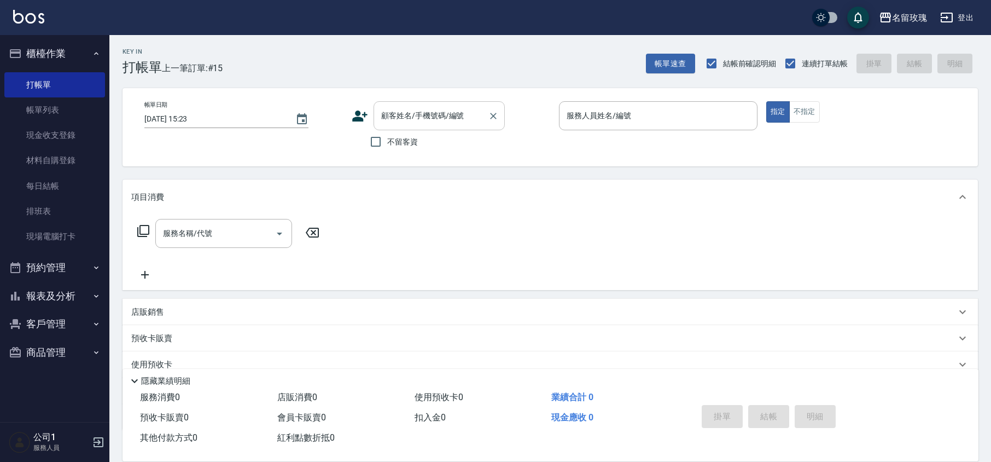
click at [404, 117] on input "顧客姓名/手機號碼/編號" at bounding box center [431, 115] width 105 height 19
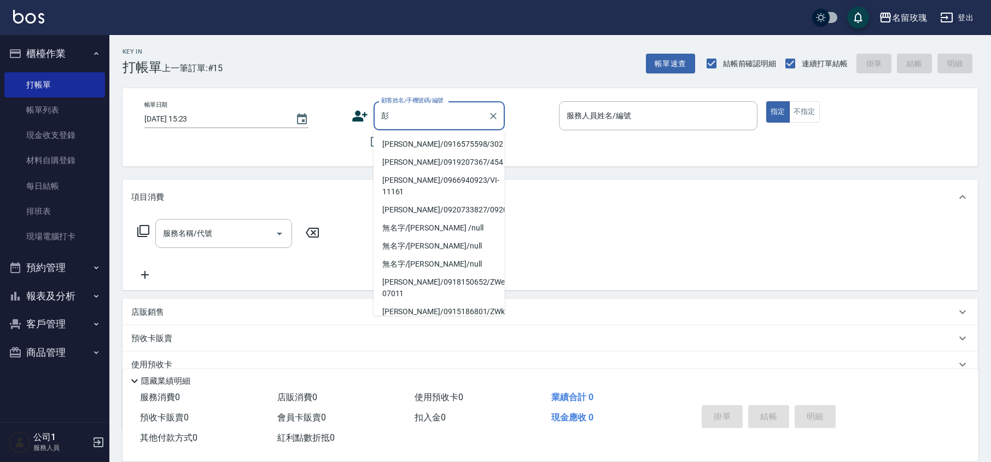
type input "芃"
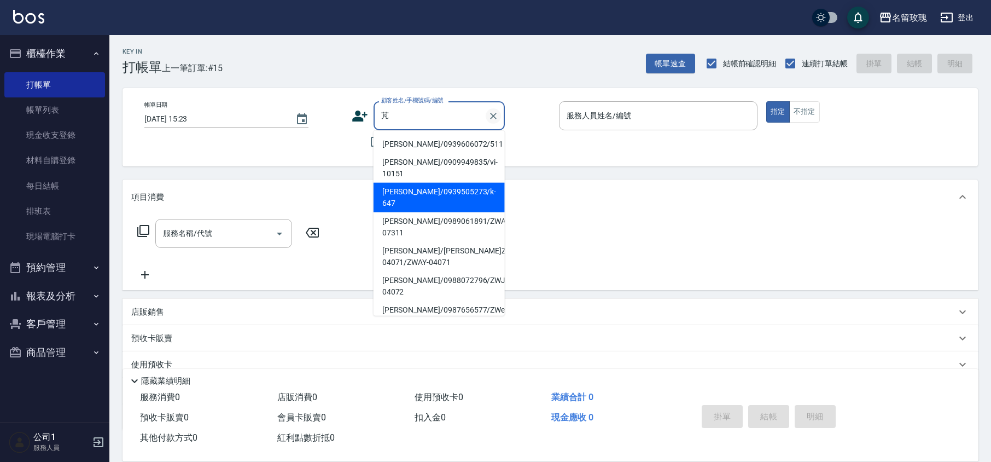
click at [491, 121] on icon "Clear" at bounding box center [493, 116] width 11 height 11
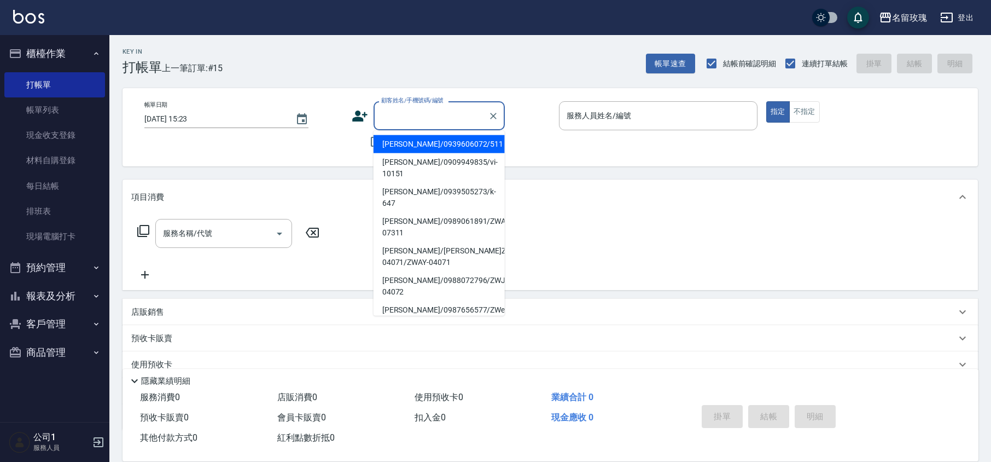
click at [521, 139] on div "顧客姓名/手機號碼/編號 顧客姓名/手機號碼/編號 不留客資" at bounding box center [451, 127] width 199 height 52
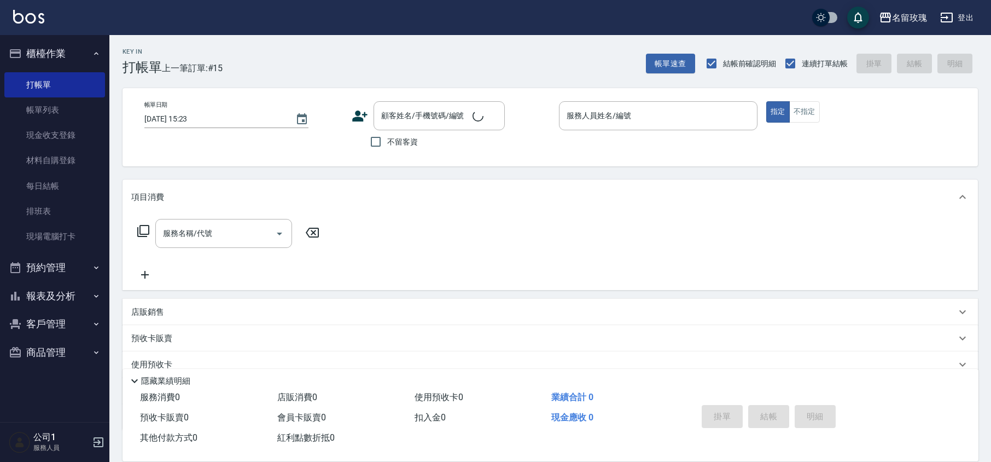
click at [401, 143] on span "不留客資" at bounding box center [402, 141] width 31 height 11
click at [387, 143] on input "不留客資" at bounding box center [375, 141] width 23 height 23
checkbox input "true"
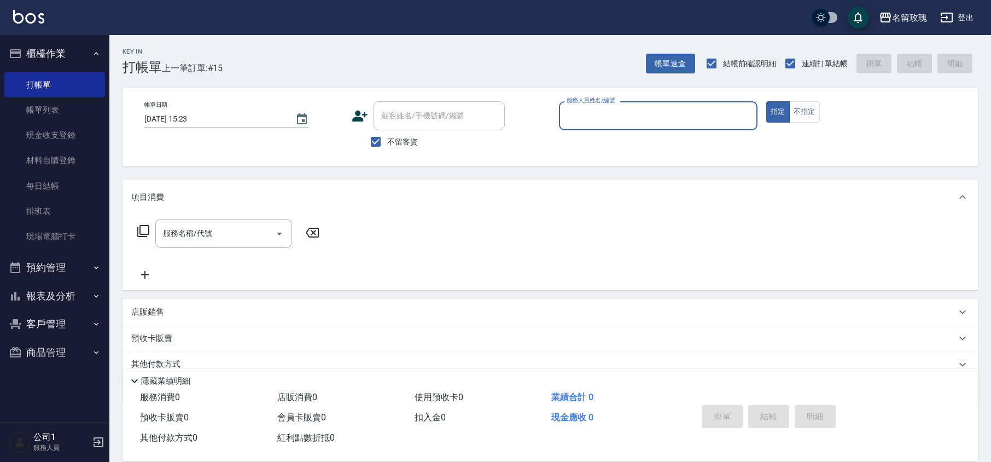
click at [616, 121] on input "服務人員姓名/編號" at bounding box center [658, 115] width 189 height 19
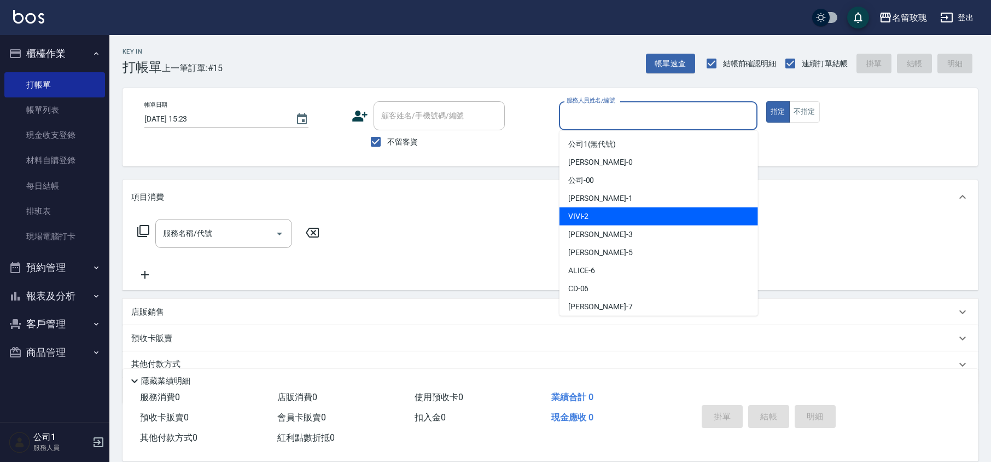
click at [613, 212] on div "VIVI -2" at bounding box center [659, 216] width 199 height 18
type input "VIVI-2"
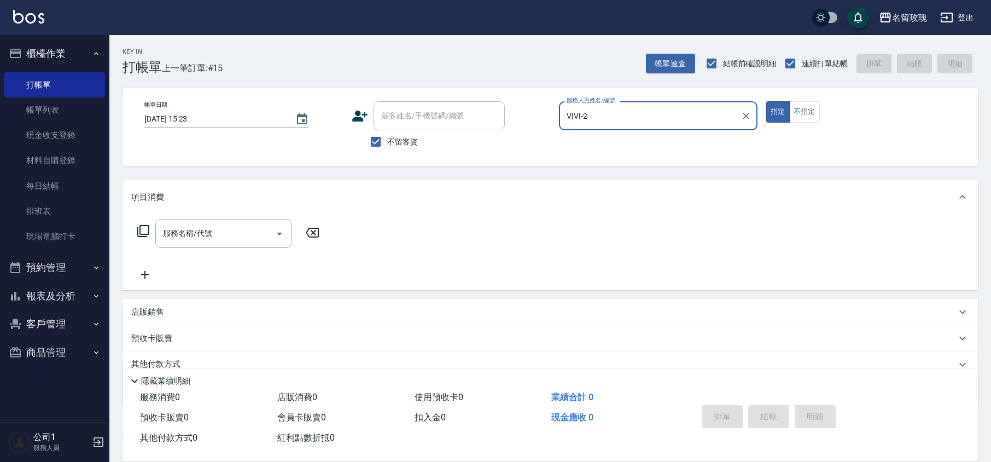
click at [140, 241] on div "服務名稱/代號 服務名稱/代號" at bounding box center [228, 233] width 195 height 29
click at [143, 235] on icon at bounding box center [143, 230] width 13 height 13
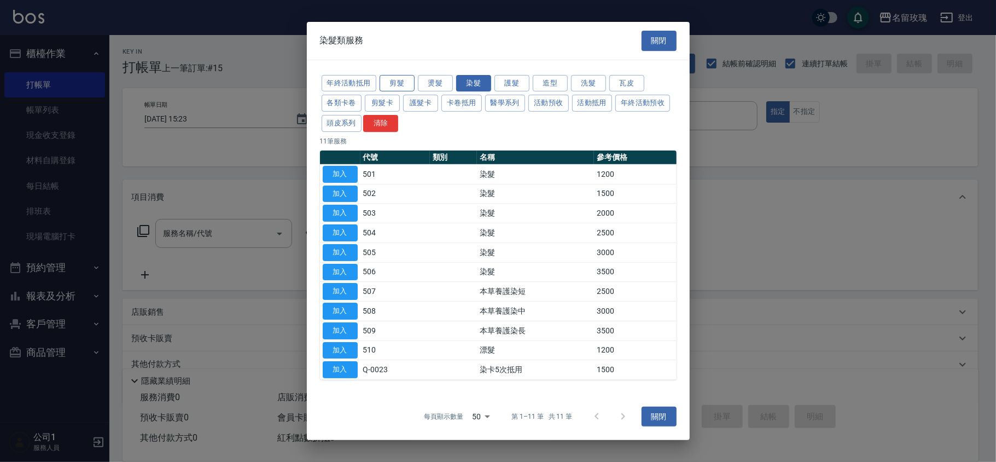
click at [404, 82] on button "剪髮" at bounding box center [397, 82] width 35 height 17
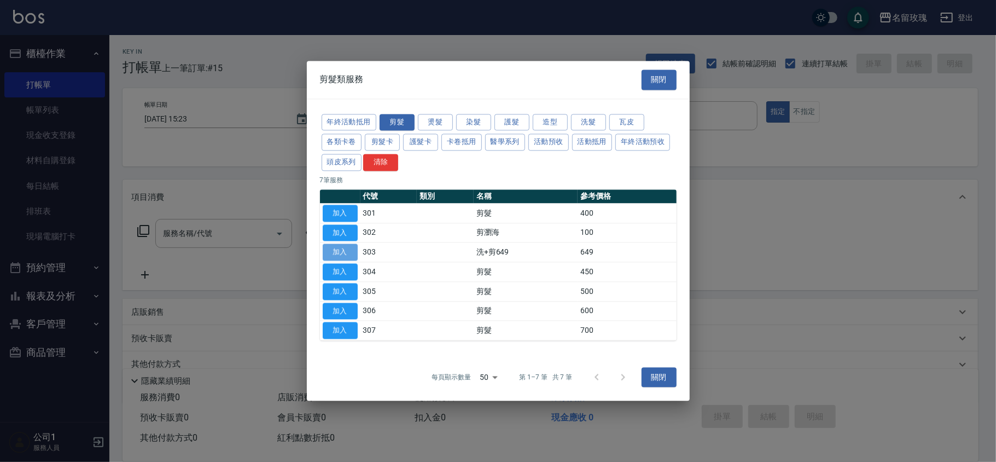
click at [345, 253] on button "加入" at bounding box center [340, 252] width 35 height 17
type input "洗+剪649(303)"
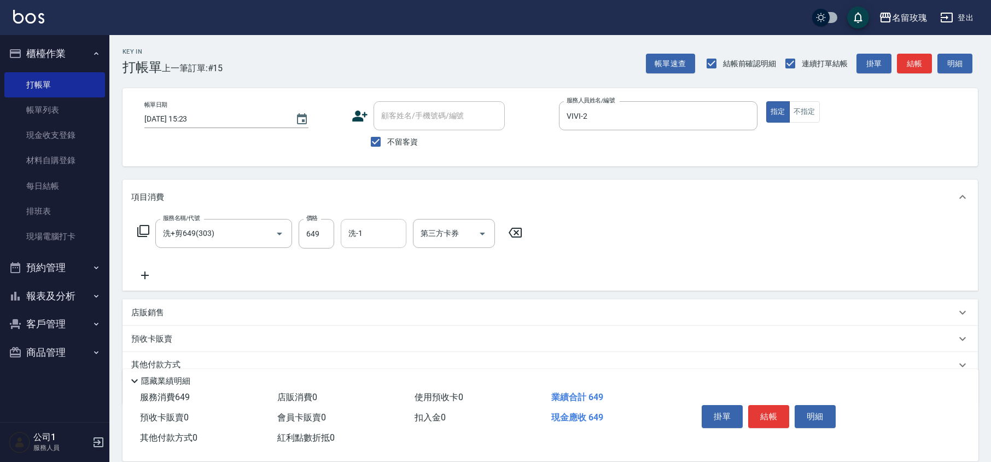
click at [372, 222] on div "洗-1" at bounding box center [374, 233] width 66 height 29
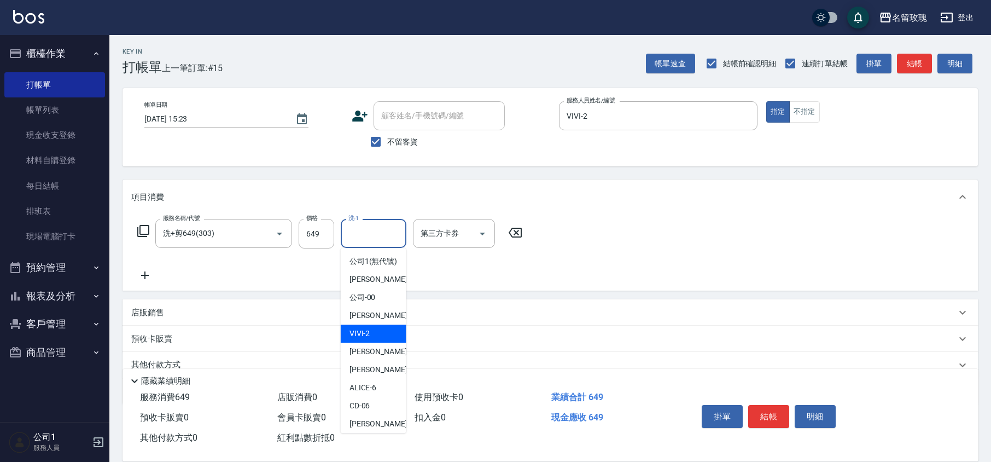
click at [373, 342] on div "VIVI -2" at bounding box center [374, 333] width 66 height 18
type input "VIVI-2"
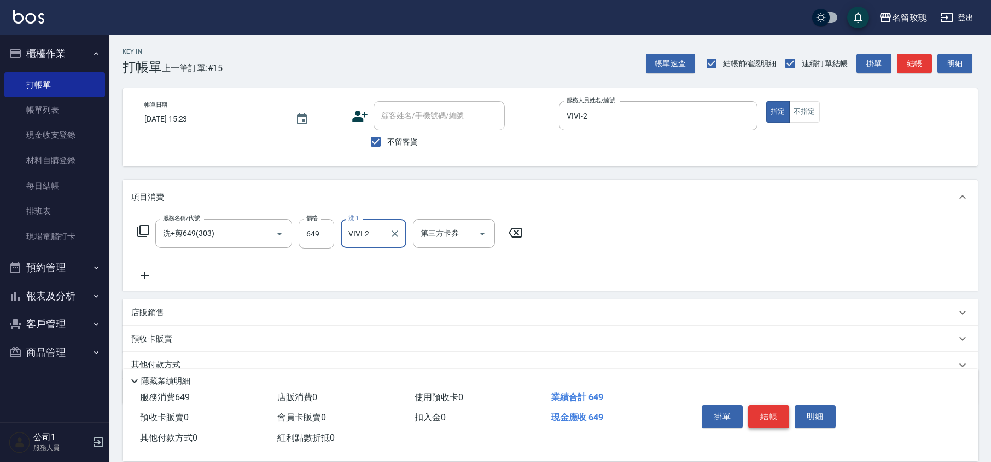
click at [762, 412] on button "結帳" at bounding box center [768, 416] width 41 height 23
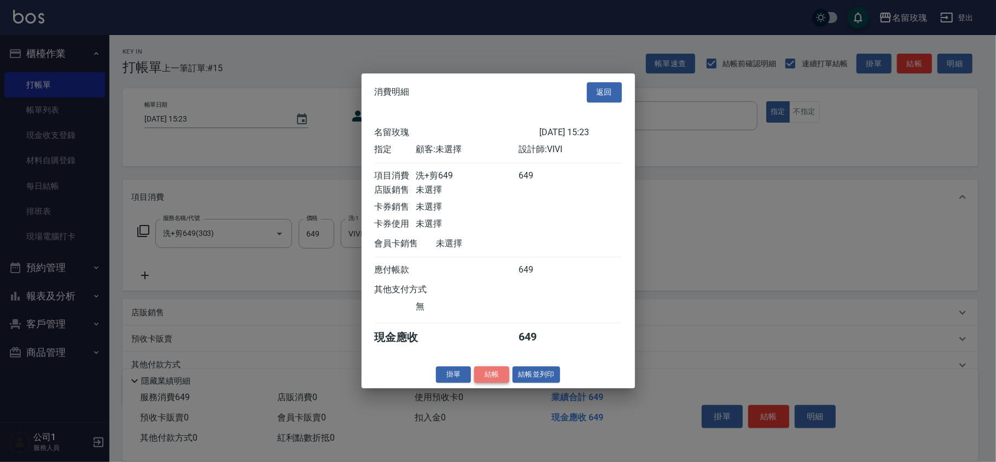
click at [487, 382] on button "結帳" at bounding box center [491, 374] width 35 height 17
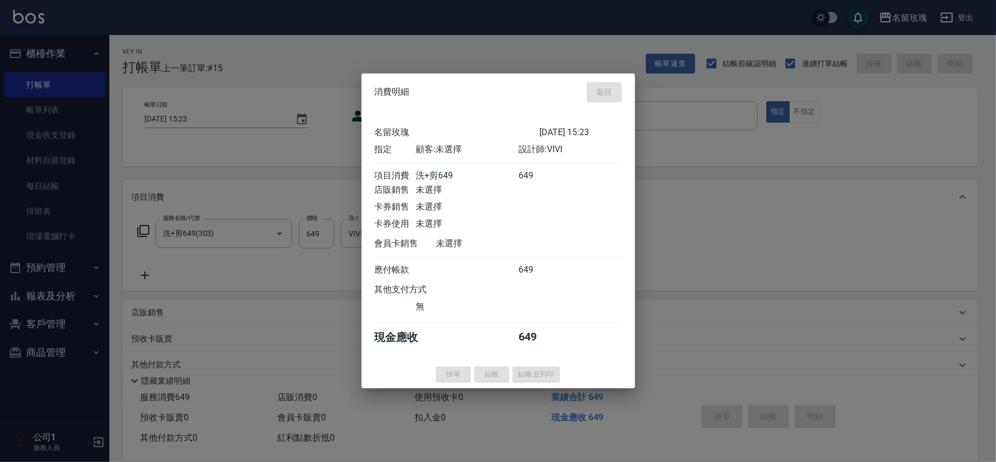
type input "[DATE] 15:24"
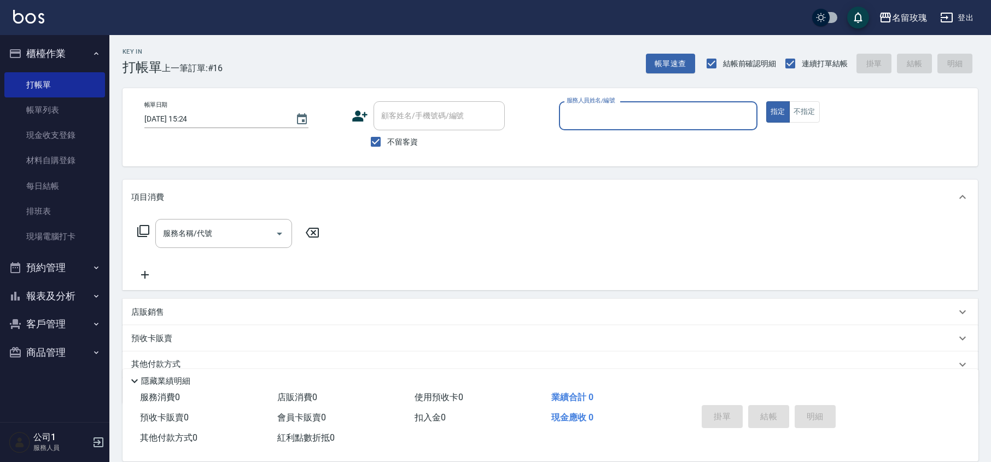
click at [391, 133] on label "不留客資" at bounding box center [391, 141] width 54 height 23
click at [387, 133] on input "不留客資" at bounding box center [375, 141] width 23 height 23
checkbox input "false"
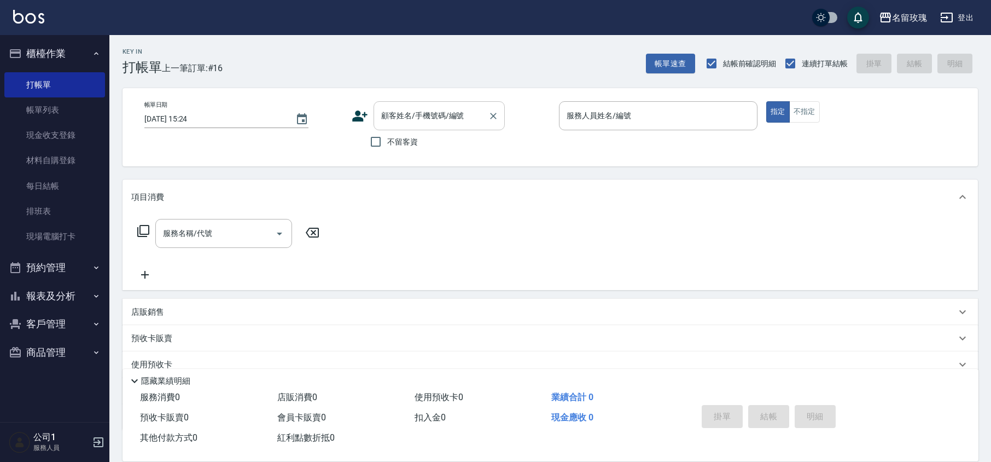
click at [384, 121] on input "顧客姓名/手機號碼/編號" at bounding box center [431, 115] width 105 height 19
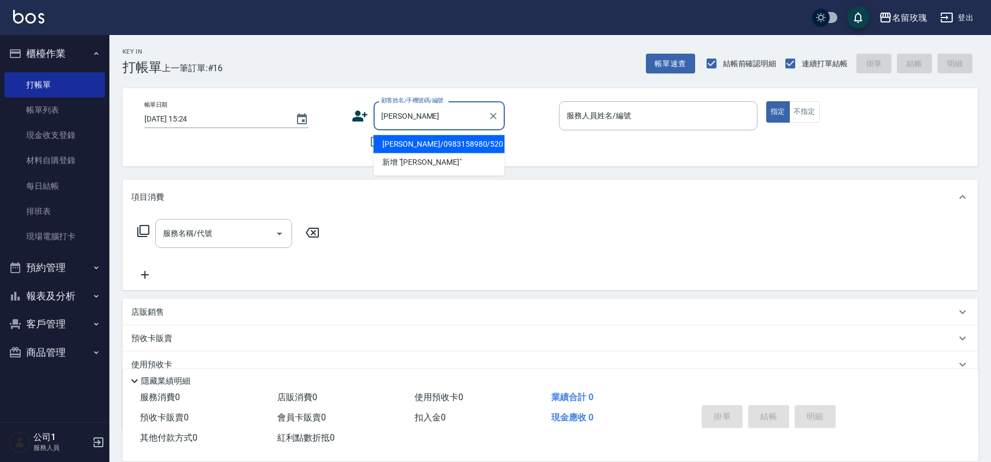
click at [411, 148] on li "[PERSON_NAME]/0983158980/520" at bounding box center [439, 144] width 131 height 18
type input "[PERSON_NAME]/0983158980/520"
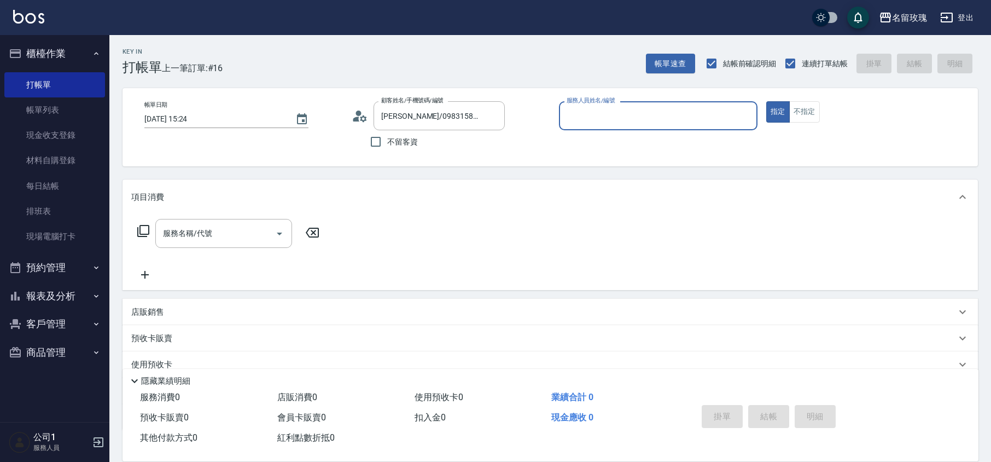
type input "VIVI-2"
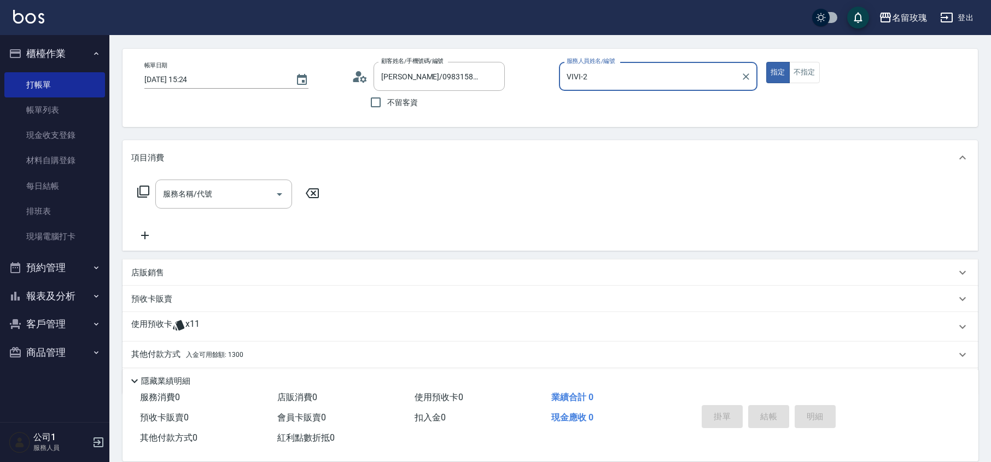
scroll to position [74, 0]
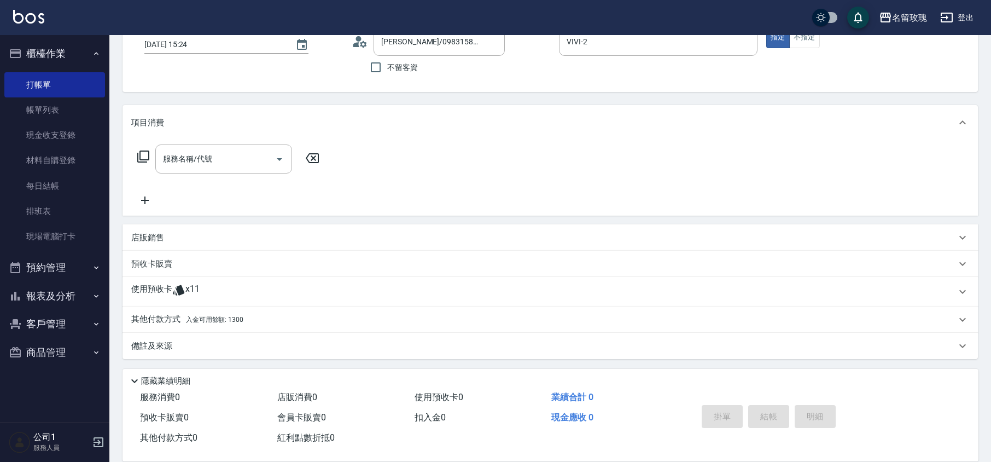
click at [195, 293] on span "x11" at bounding box center [192, 291] width 14 height 16
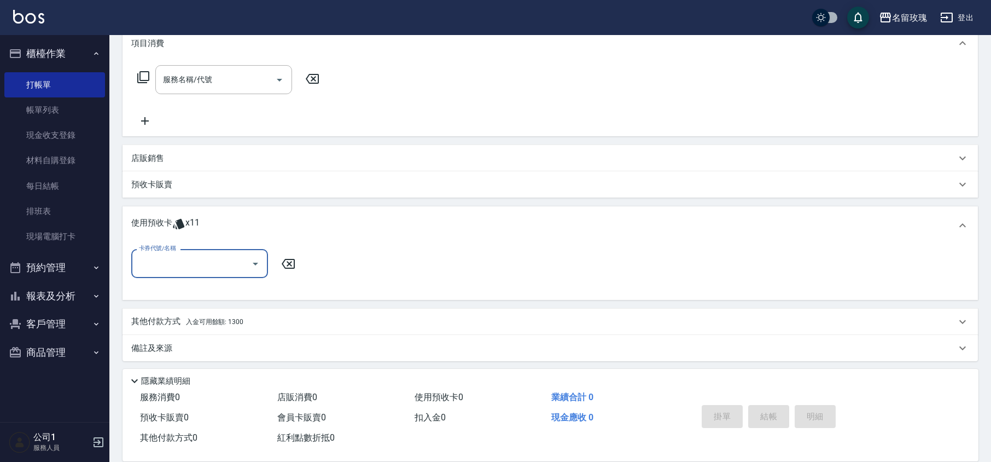
scroll to position [156, 0]
click at [202, 266] on input "卡券代號/名稱" at bounding box center [191, 261] width 111 height 19
click at [187, 259] on input "卡券代號/名稱" at bounding box center [191, 261] width 111 height 19
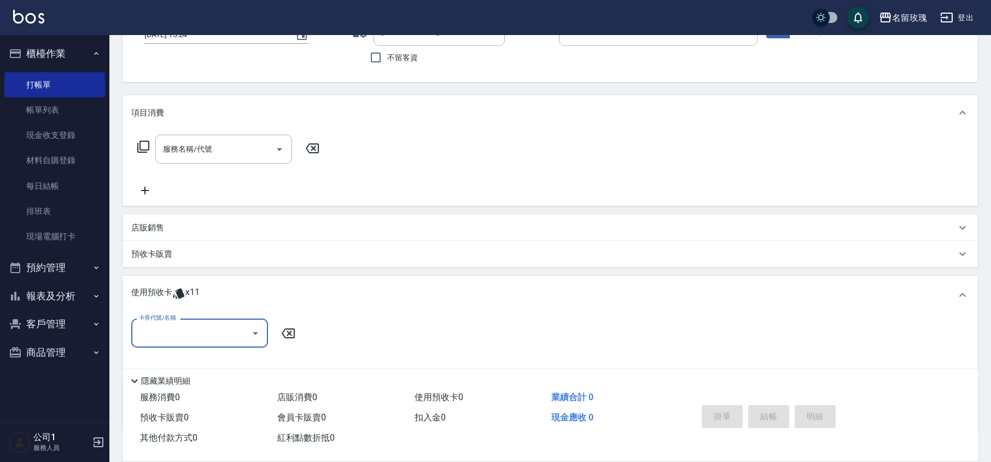
scroll to position [0, 0]
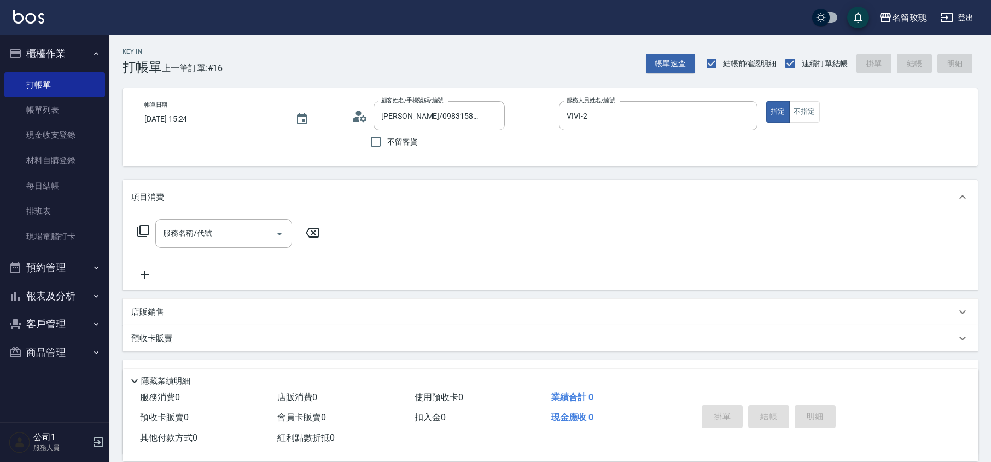
click at [360, 123] on icon at bounding box center [360, 116] width 16 height 16
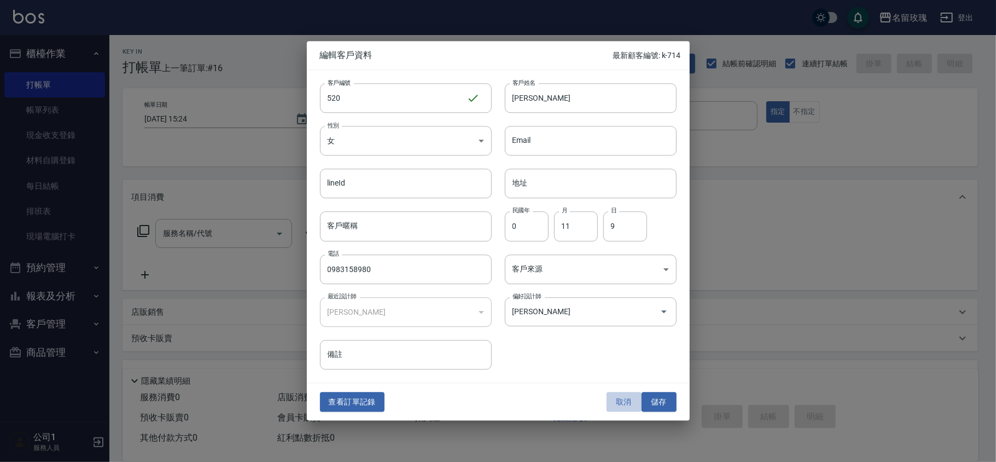
click at [615, 402] on button "取消" at bounding box center [624, 402] width 35 height 20
